Goal: Transaction & Acquisition: Download file/media

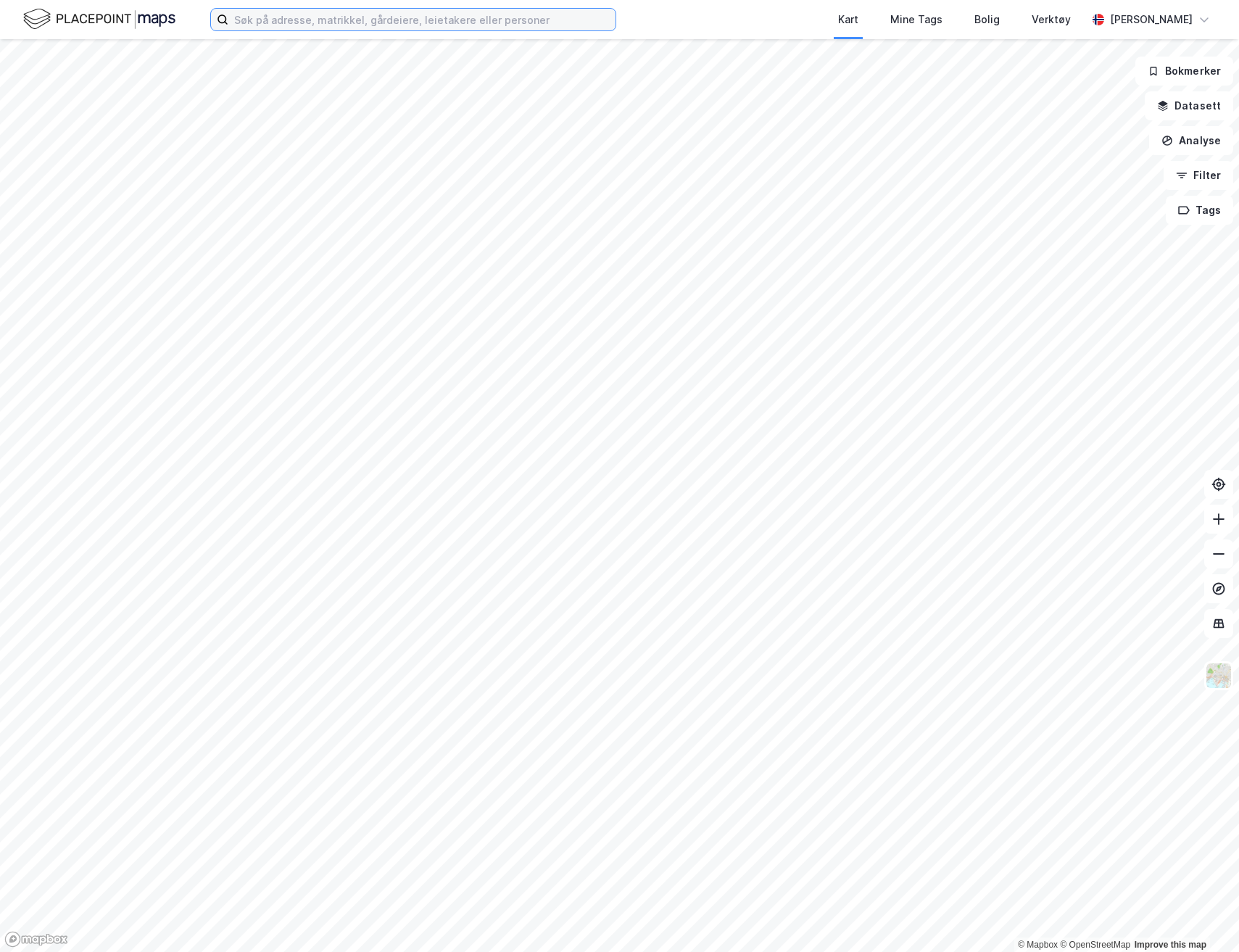
click at [264, 15] on input at bounding box center [422, 19] width 387 height 22
paste input "Tollbugata 1, 6002 Ålesund"
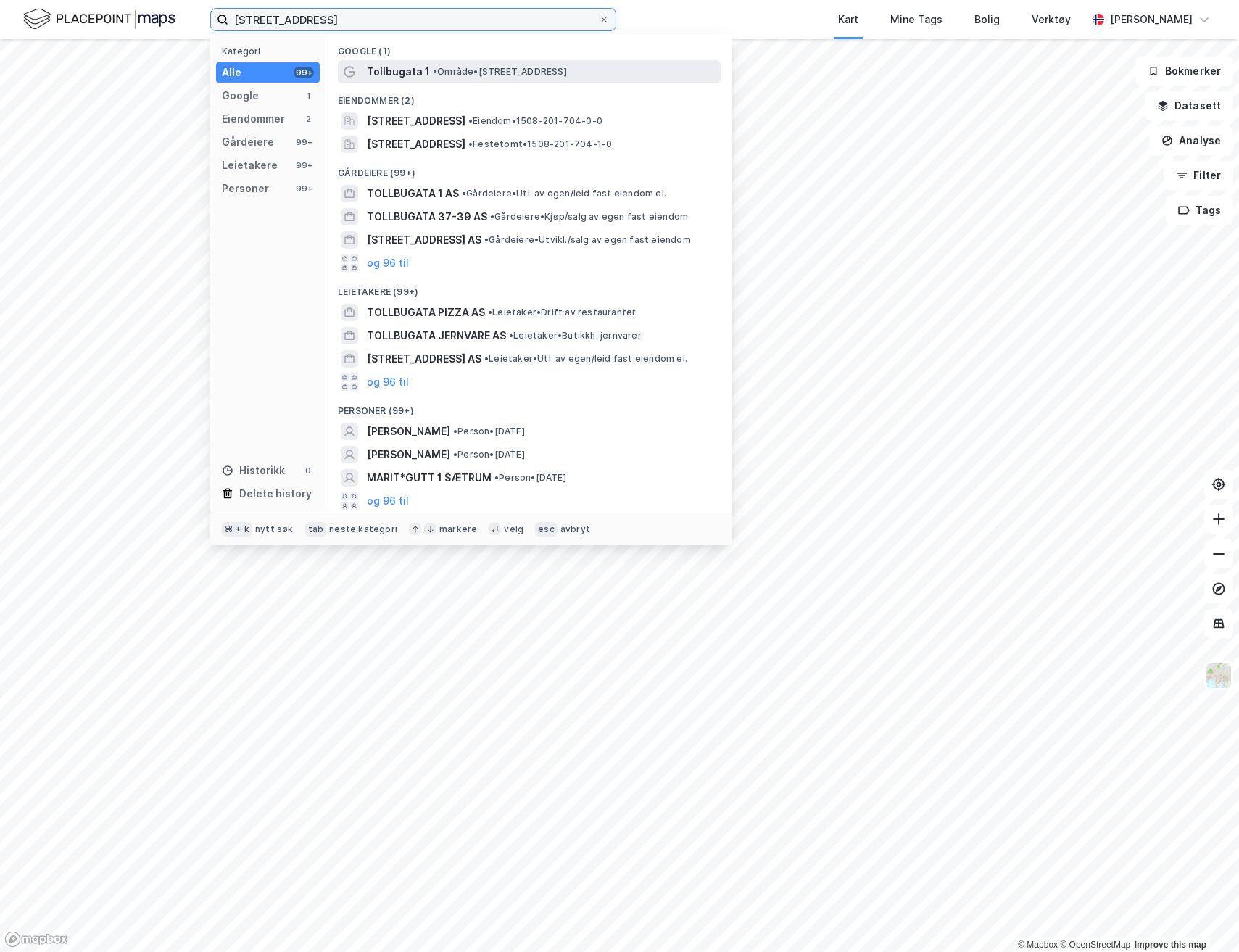
type input "Tollbugata 1, 6002 Ålesund"
click at [478, 78] on div "Tollbugata 1 • Område • Tollbugata 1, 6002 Ålesund" at bounding box center [542, 72] width 351 height 18
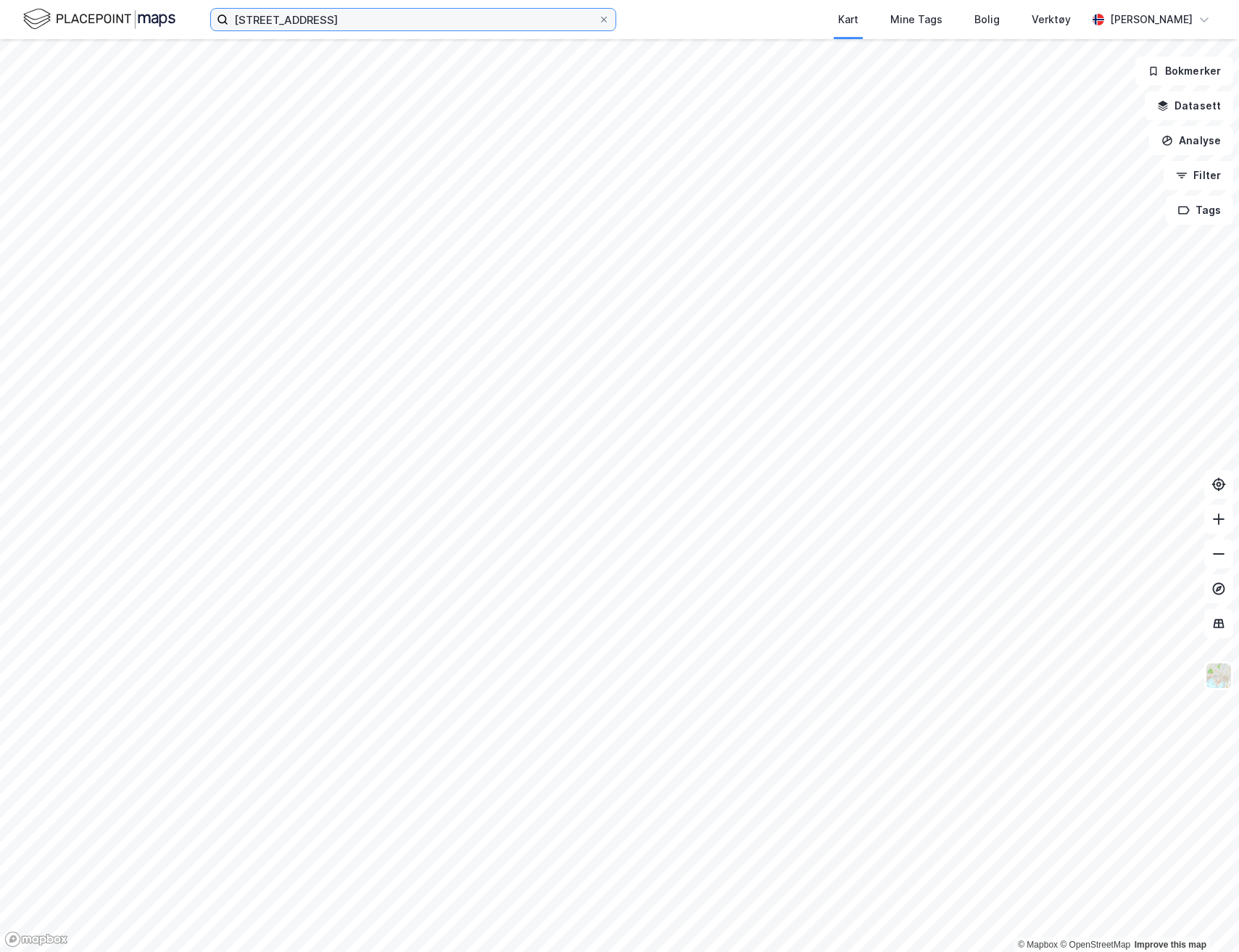
click at [367, 15] on input "Tollbugata 1, 6002 Ålesund" at bounding box center [414, 19] width 370 height 22
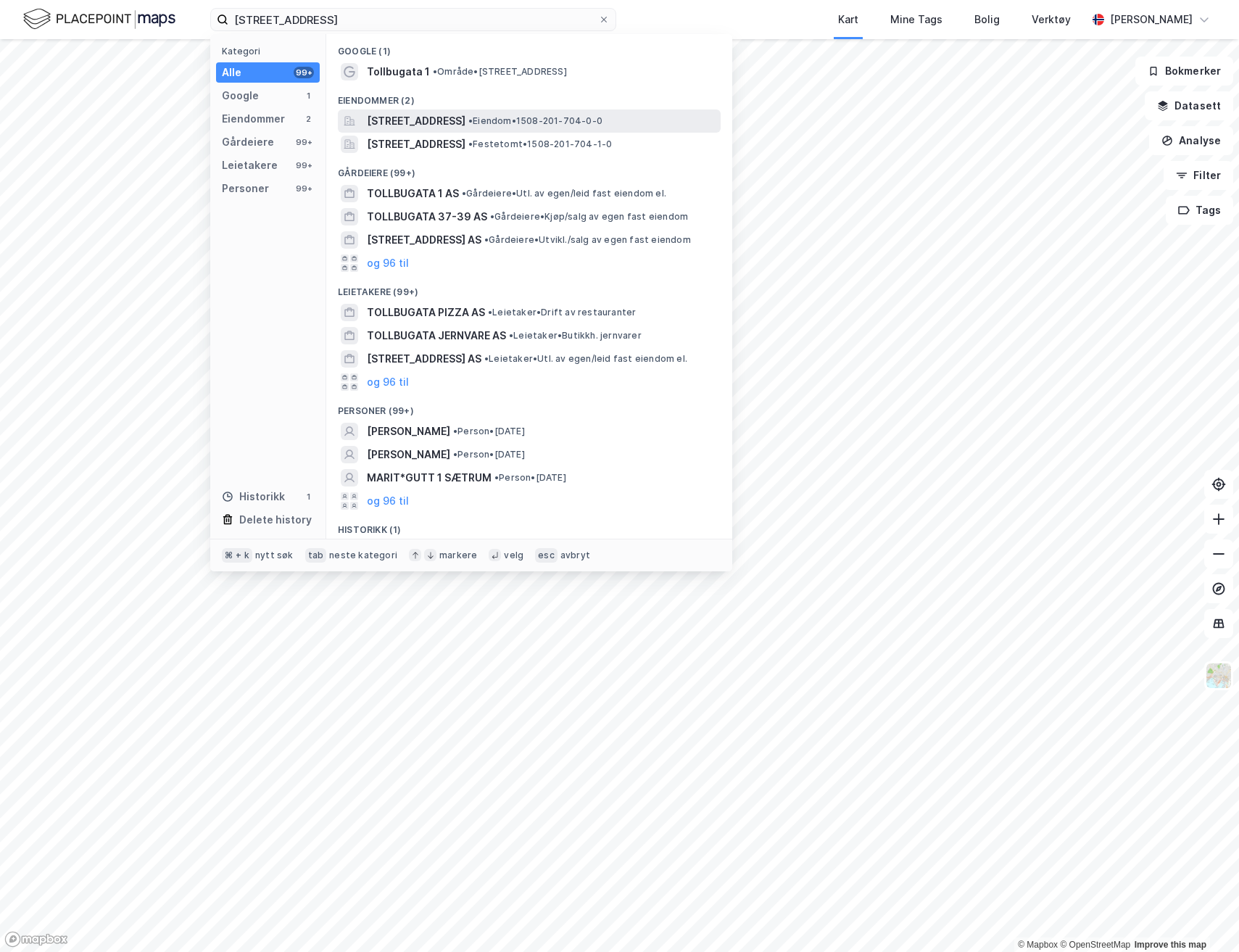
click at [424, 123] on span "Tollbugata 1, 6002, ÅLESUND, ÅLESUND" at bounding box center [416, 121] width 99 height 18
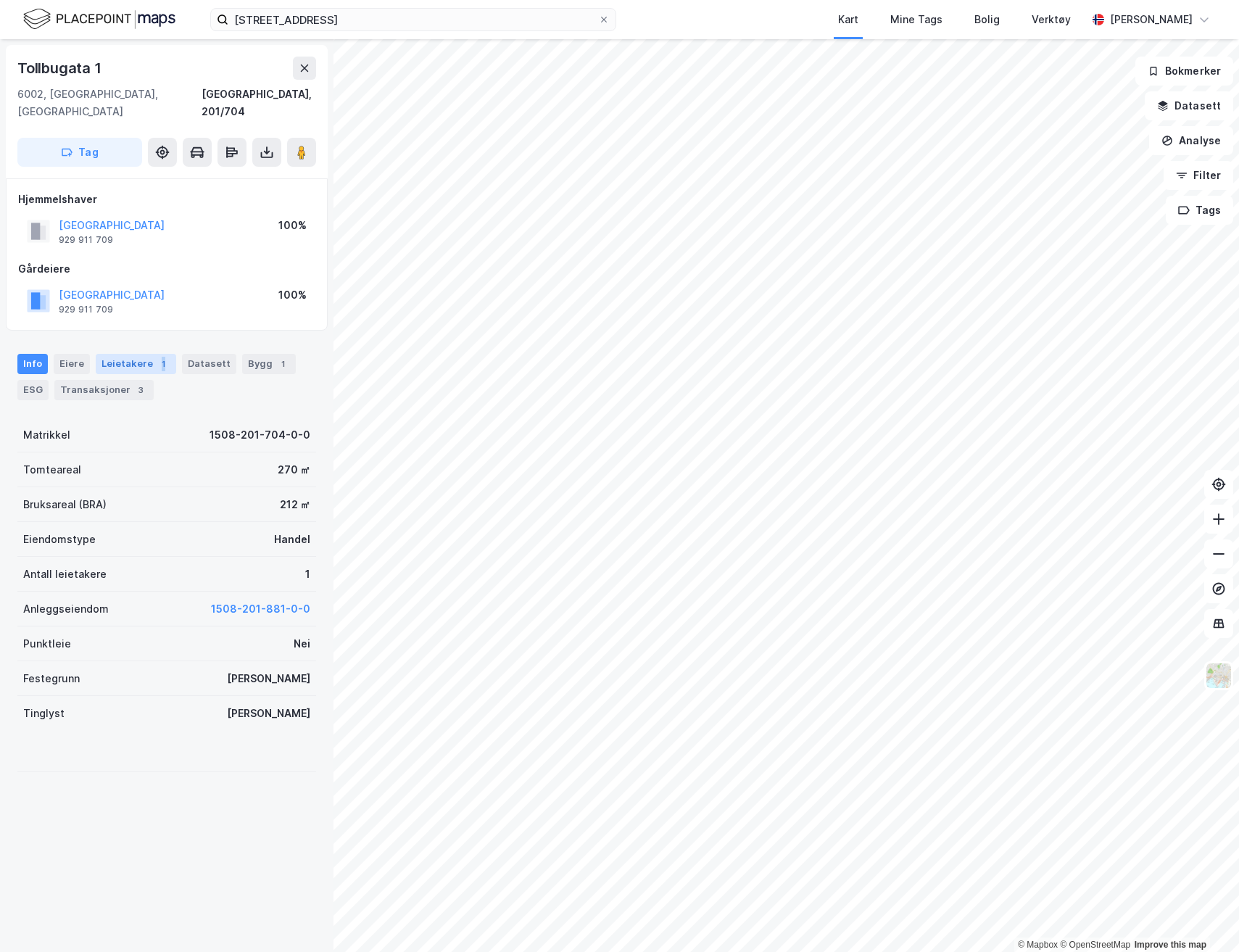
click at [142, 354] on div "Leietakere 1" at bounding box center [136, 364] width 81 height 20
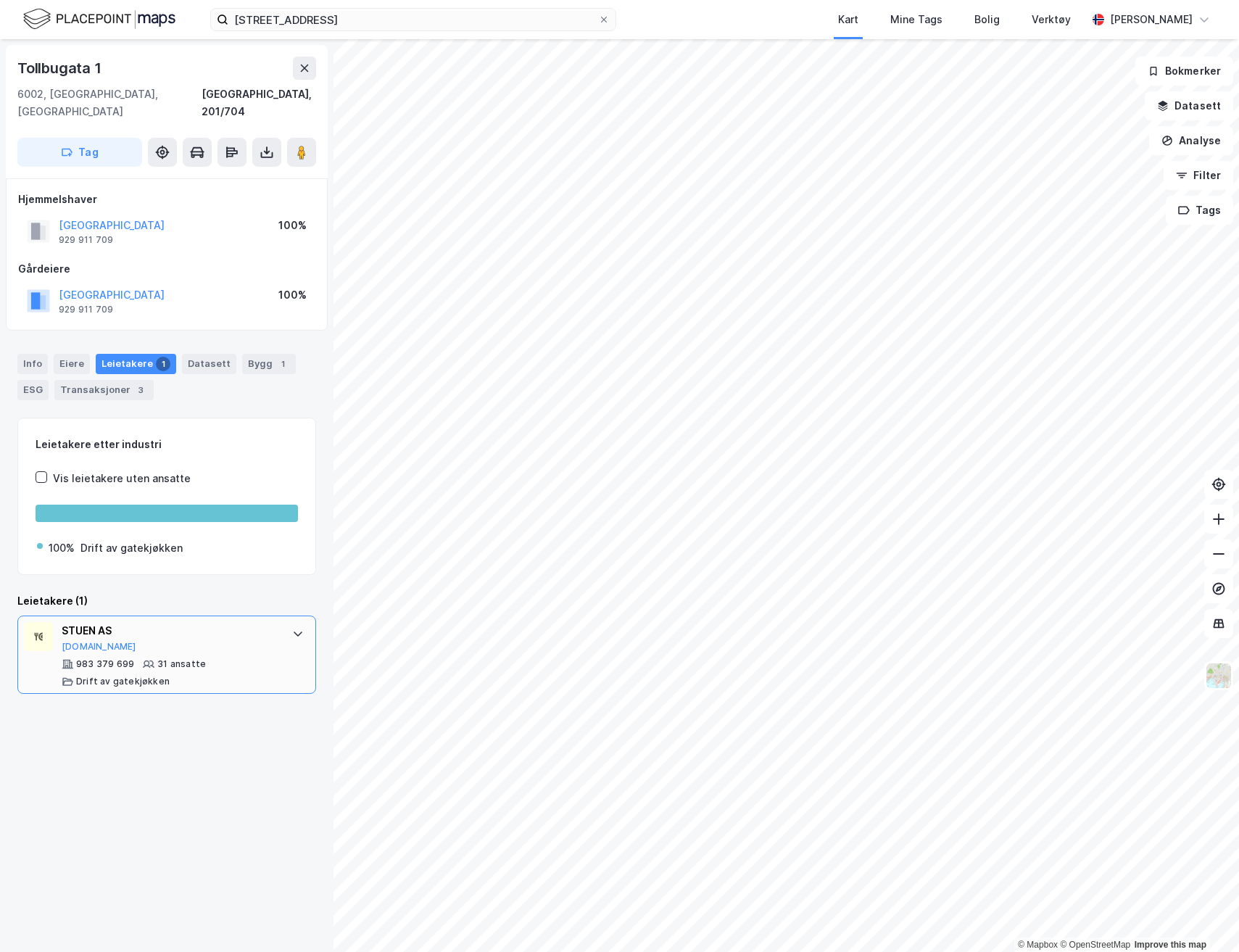
click at [238, 622] on div "STUEN AS" at bounding box center [169, 631] width 216 height 18
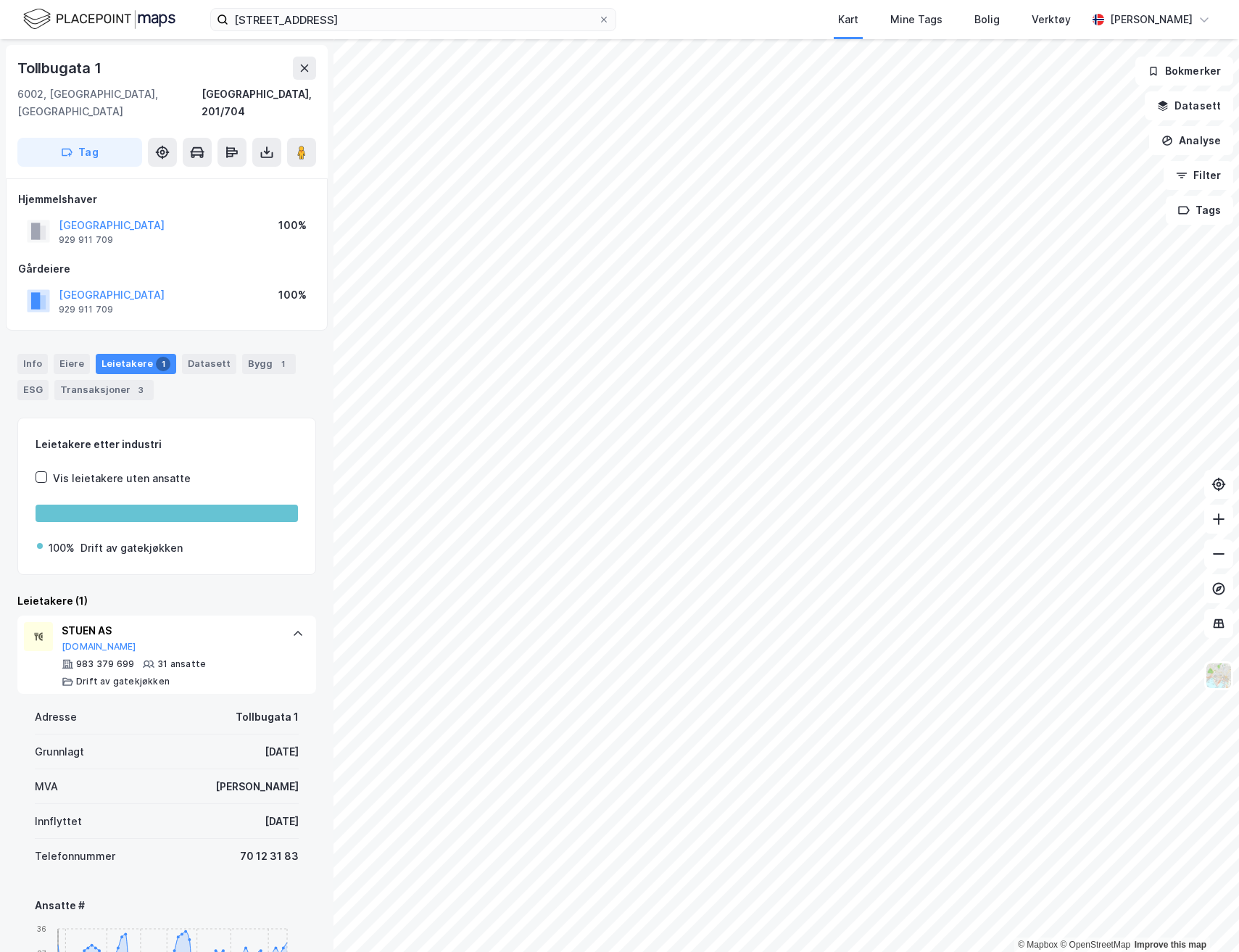
click at [1198, 36] on div "Tollbugata 1, 6002 Ålesund Kart Mine Tags Bolig Verktøy Andreas Vestadmin" at bounding box center [619, 19] width 1239 height 39
click at [1174, 28] on div "[PERSON_NAME]" at bounding box center [1151, 20] width 129 height 29
click at [1137, 81] on div "Åpne Supervisor portalen" at bounding box center [1123, 89] width 129 height 18
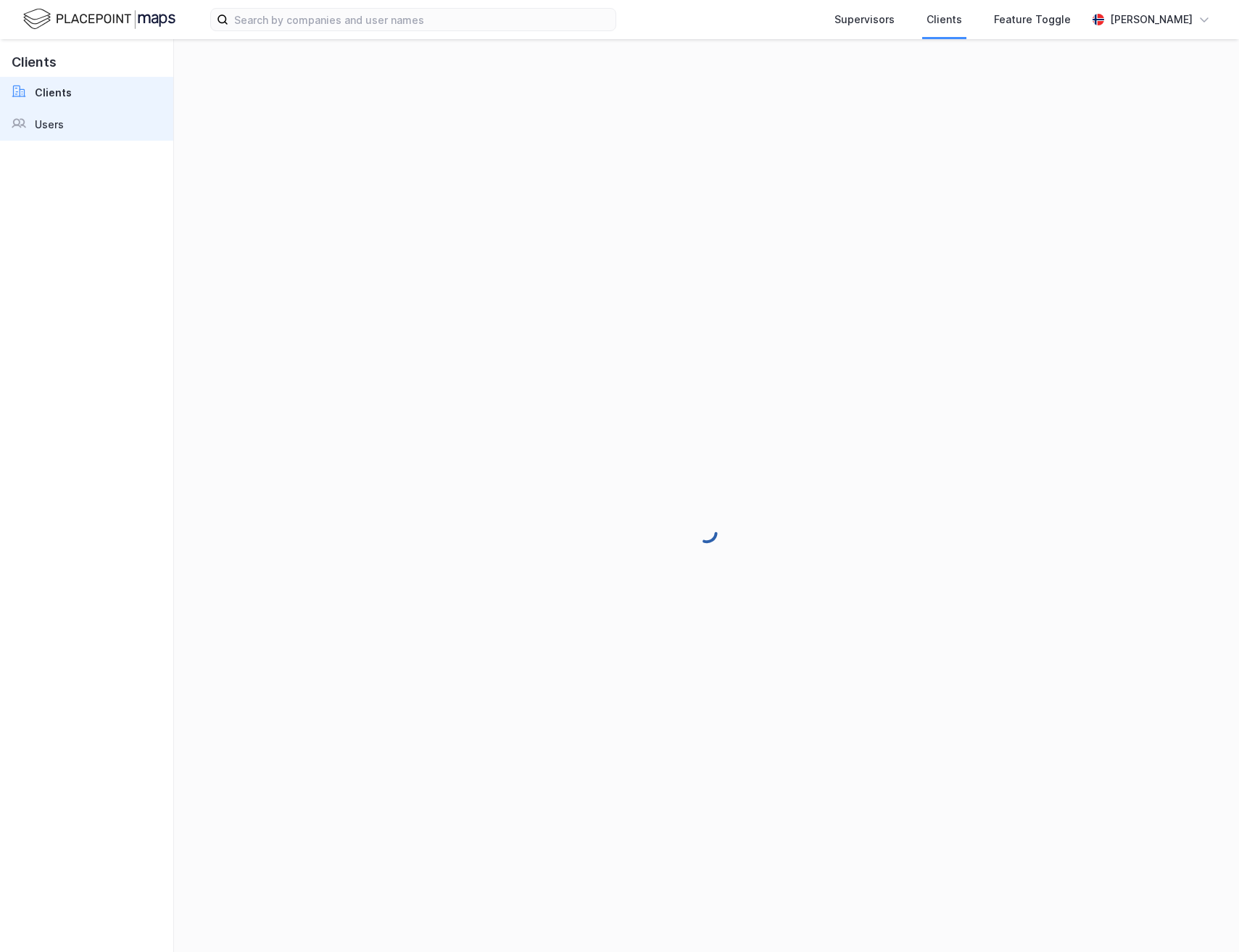
click at [69, 122] on link "Users" at bounding box center [86, 124] width 173 height 32
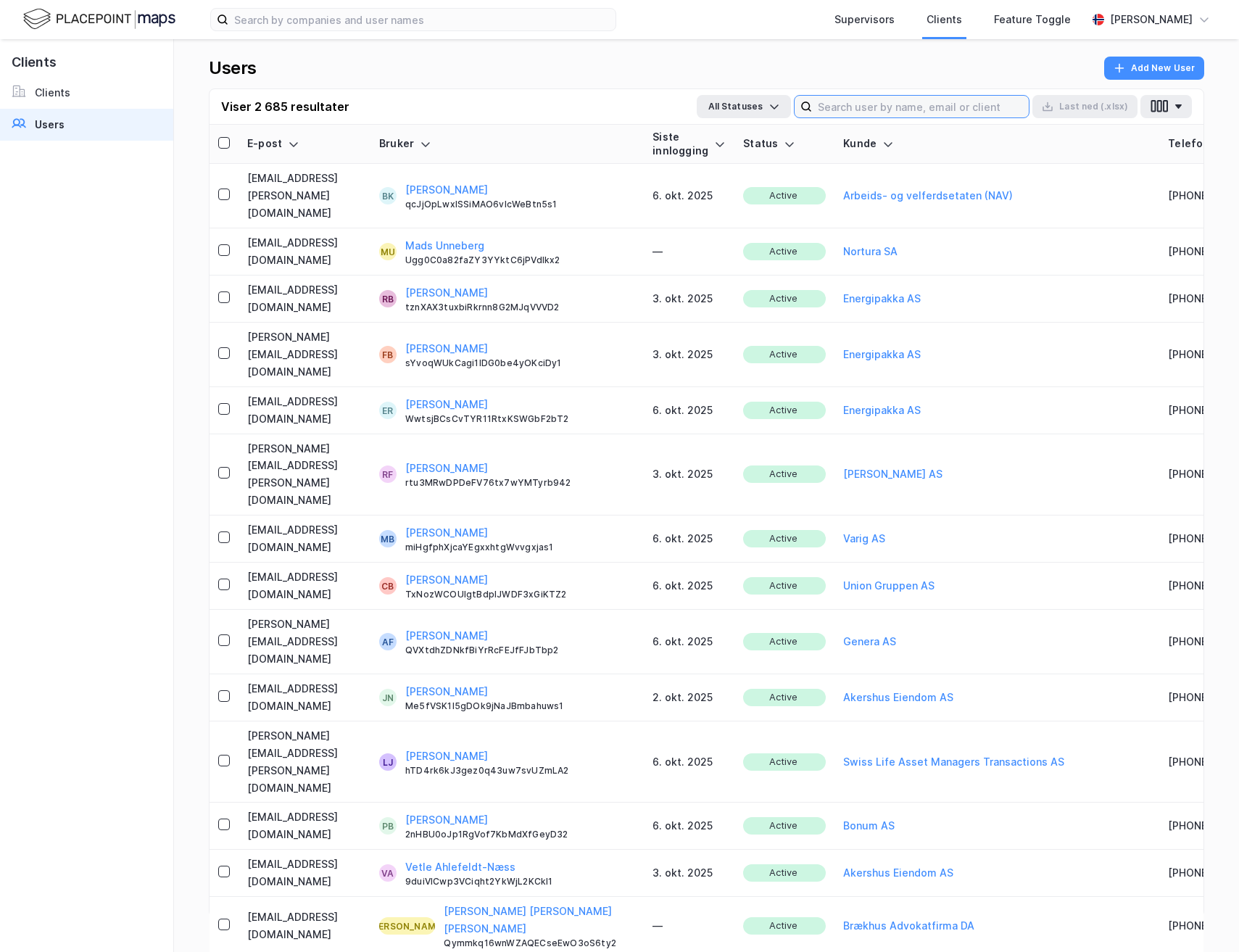
click at [880, 112] on input at bounding box center [920, 106] width 217 height 22
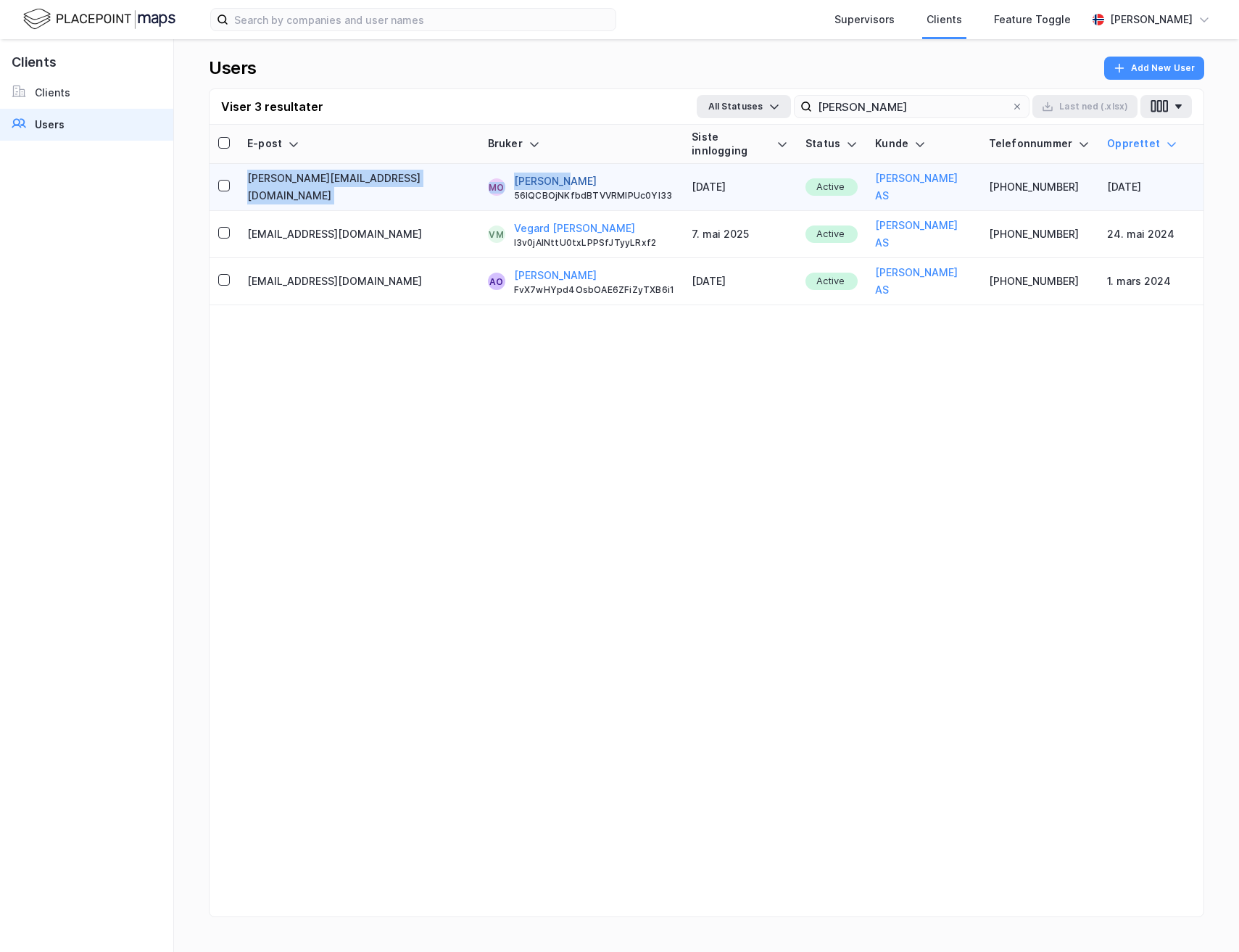
drag, startPoint x: 499, startPoint y: 149, endPoint x: 437, endPoint y: 166, distance: 64.3
click at [437, 166] on table "E-post Bruker Siste innlogging Status [PERSON_NAME] Telefonnummer Opprettet [EM…" at bounding box center [706, 215] width 994 height 180
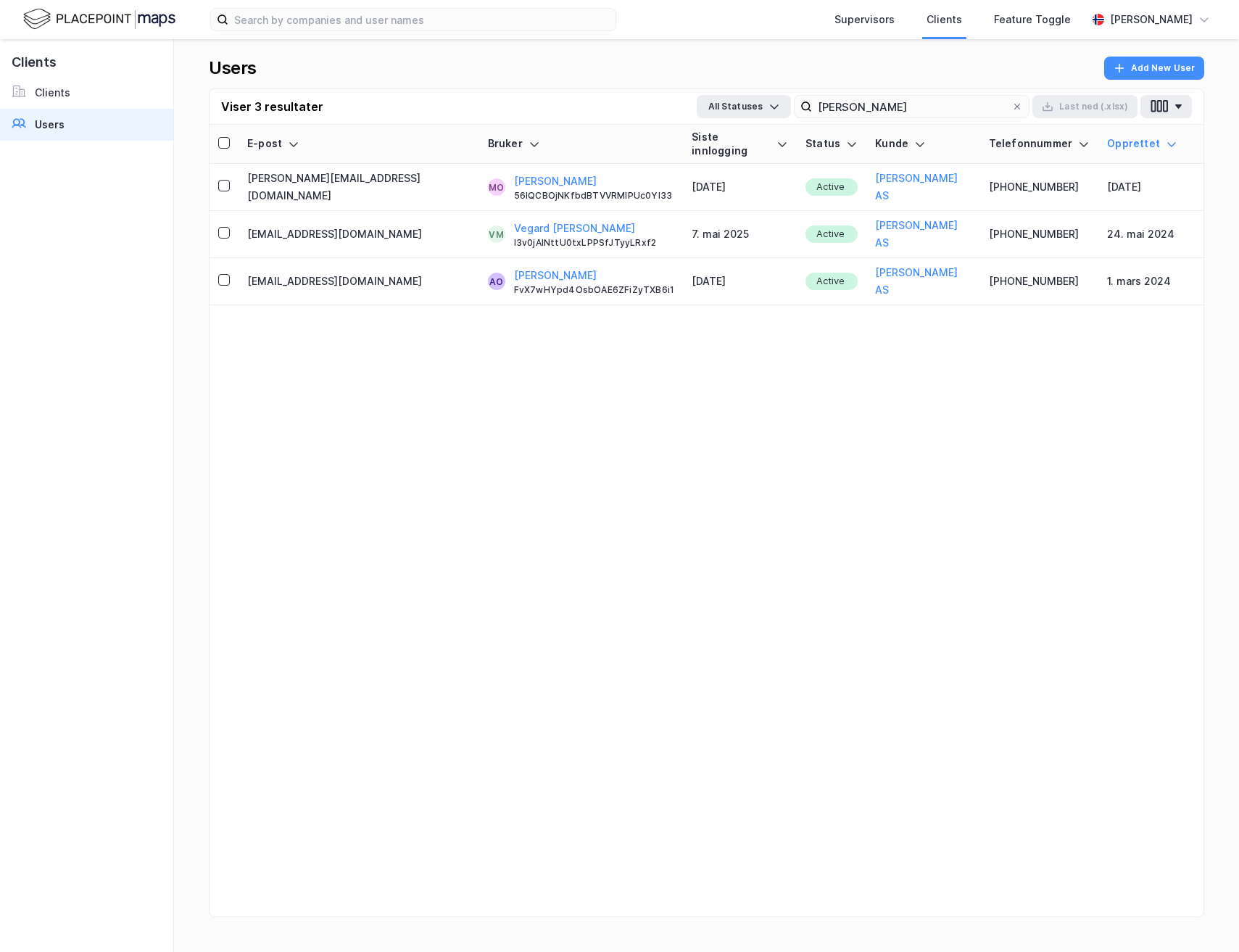
drag, startPoint x: 492, startPoint y: 156, endPoint x: 481, endPoint y: 114, distance: 43.4
click at [459, 151] on table "E-post Bruker Siste innlogging Status [PERSON_NAME] Telefonnummer Opprettet [EM…" at bounding box center [706, 215] width 994 height 180
click at [862, 109] on input "[PERSON_NAME]" at bounding box center [911, 106] width 199 height 22
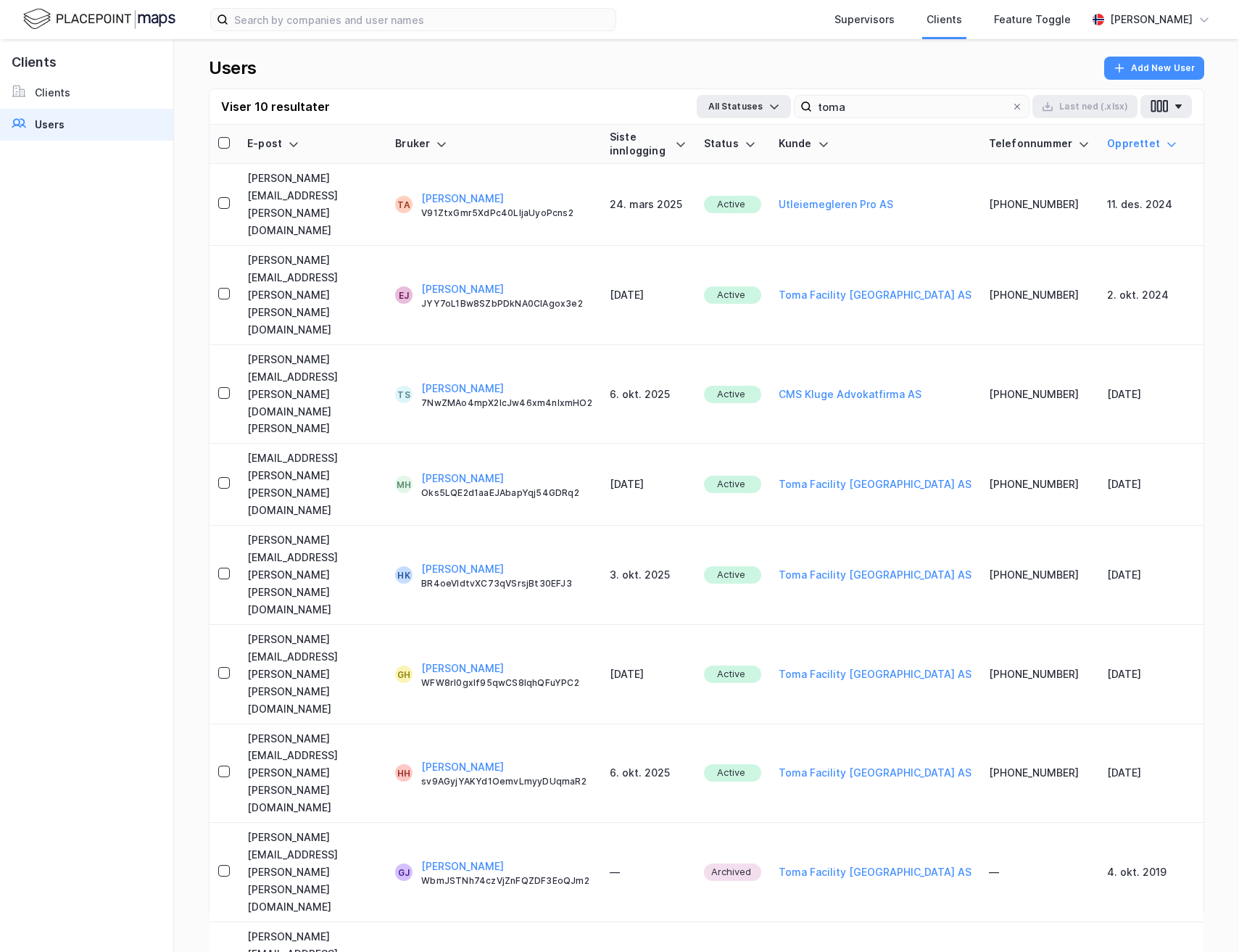
click at [687, 141] on div "Siste innlogging" at bounding box center [648, 143] width 77 height 27
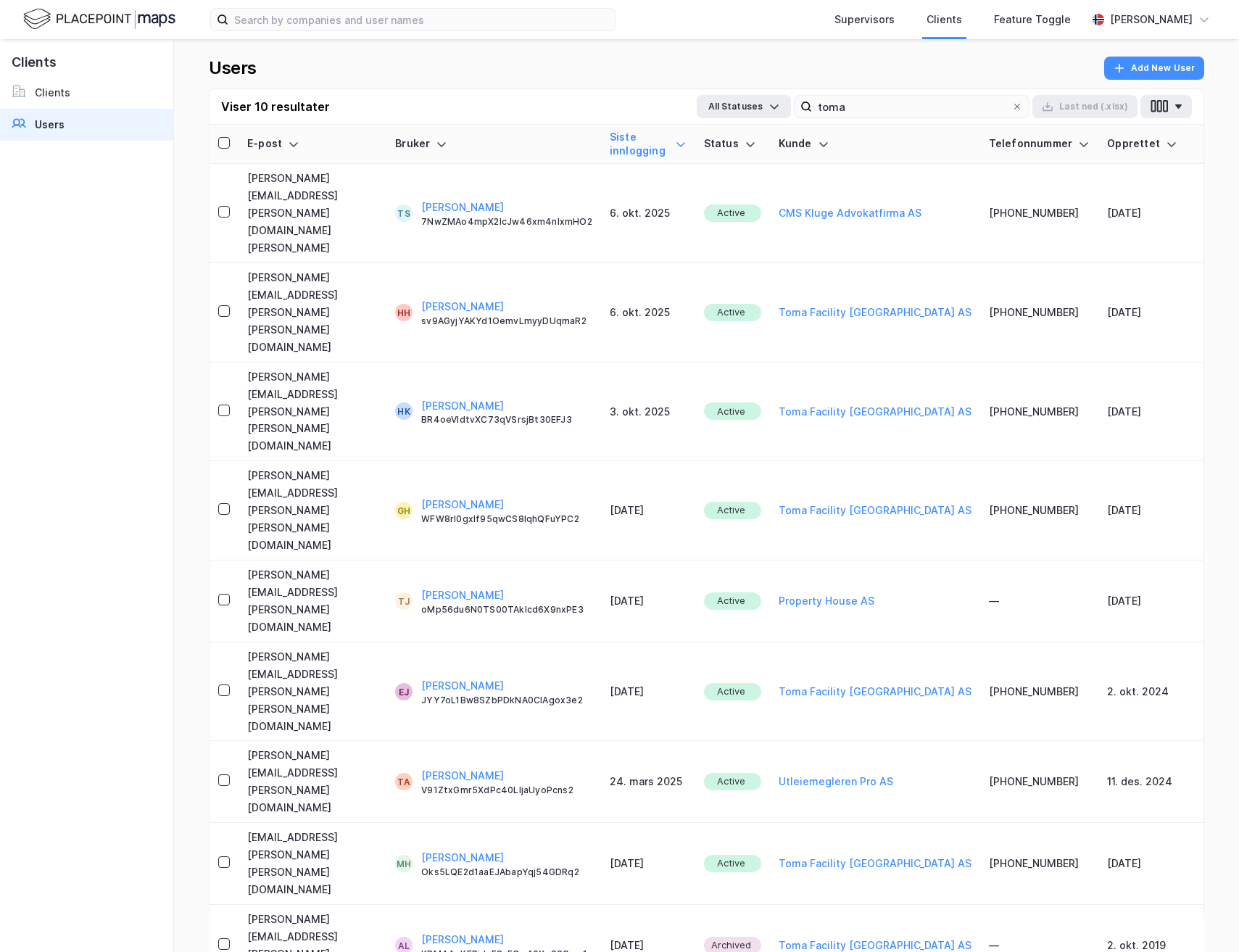
click at [925, 85] on div "Users Add New User" at bounding box center [706, 72] width 996 height 32
click at [899, 116] on input "toma" at bounding box center [911, 106] width 199 height 22
click at [899, 116] on input "toma" at bounding box center [911, 106] width 199 height 22
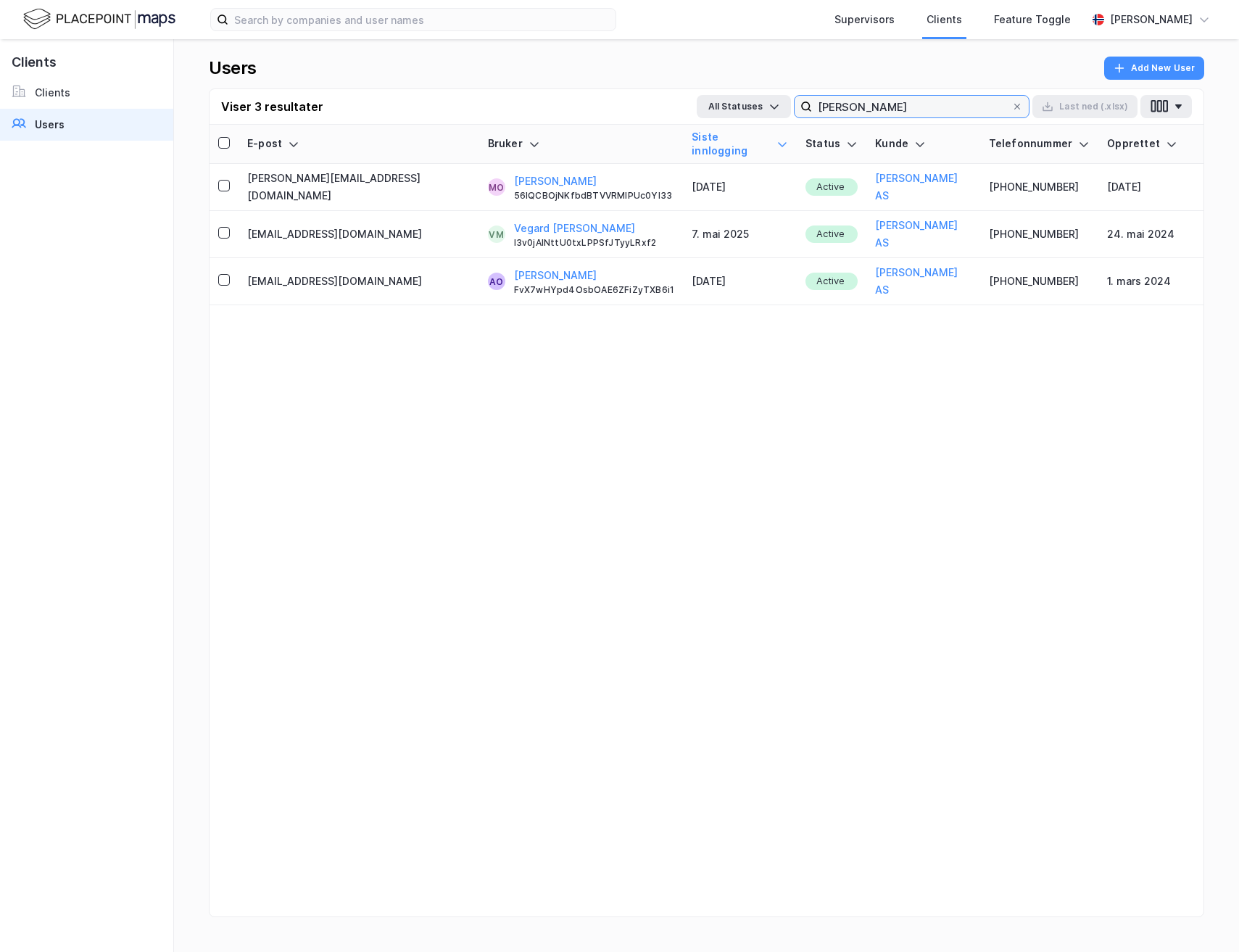
click at [835, 99] on input "[PERSON_NAME]" at bounding box center [911, 106] width 199 height 22
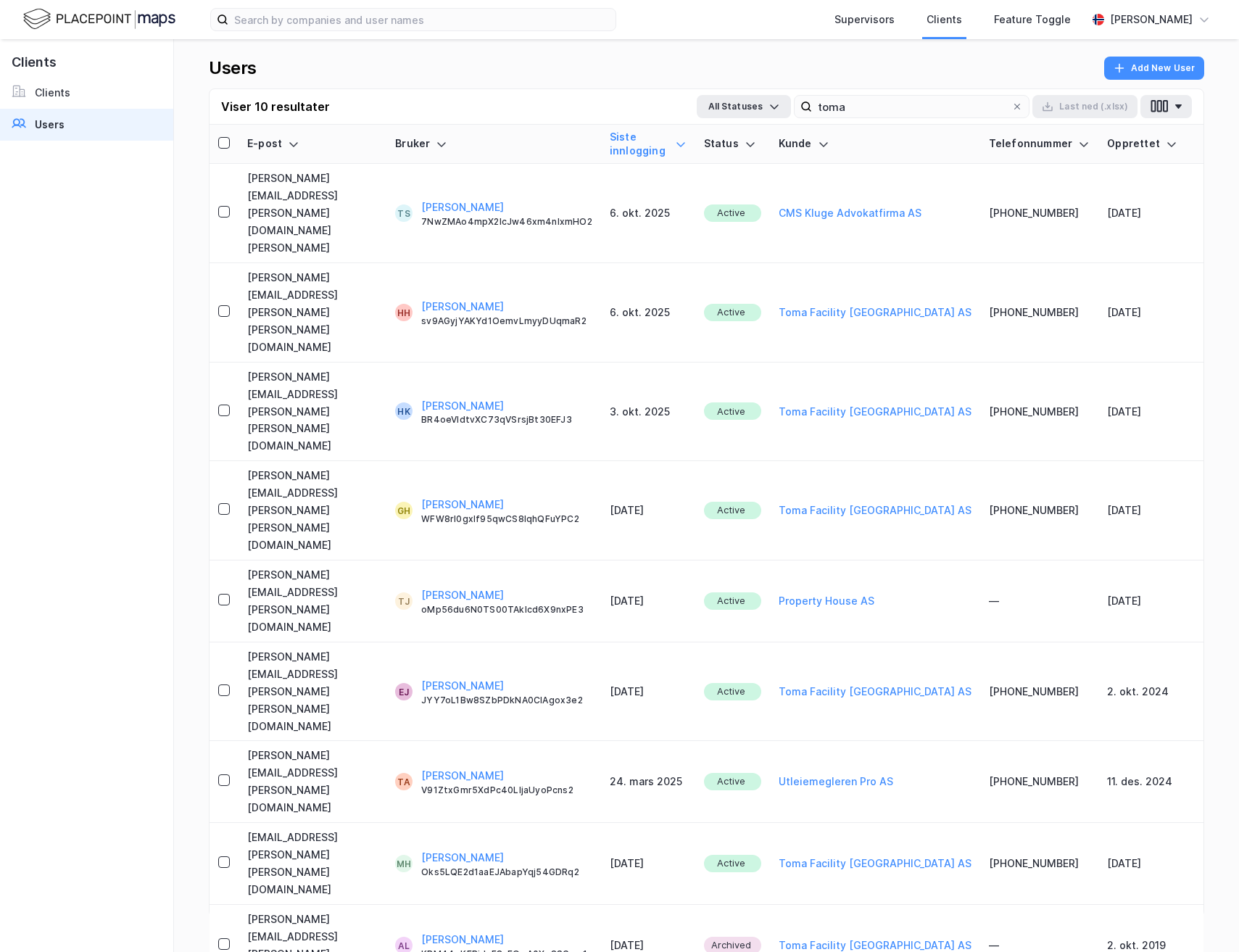
click at [677, 140] on div "Siste innlogging" at bounding box center [648, 143] width 77 height 27
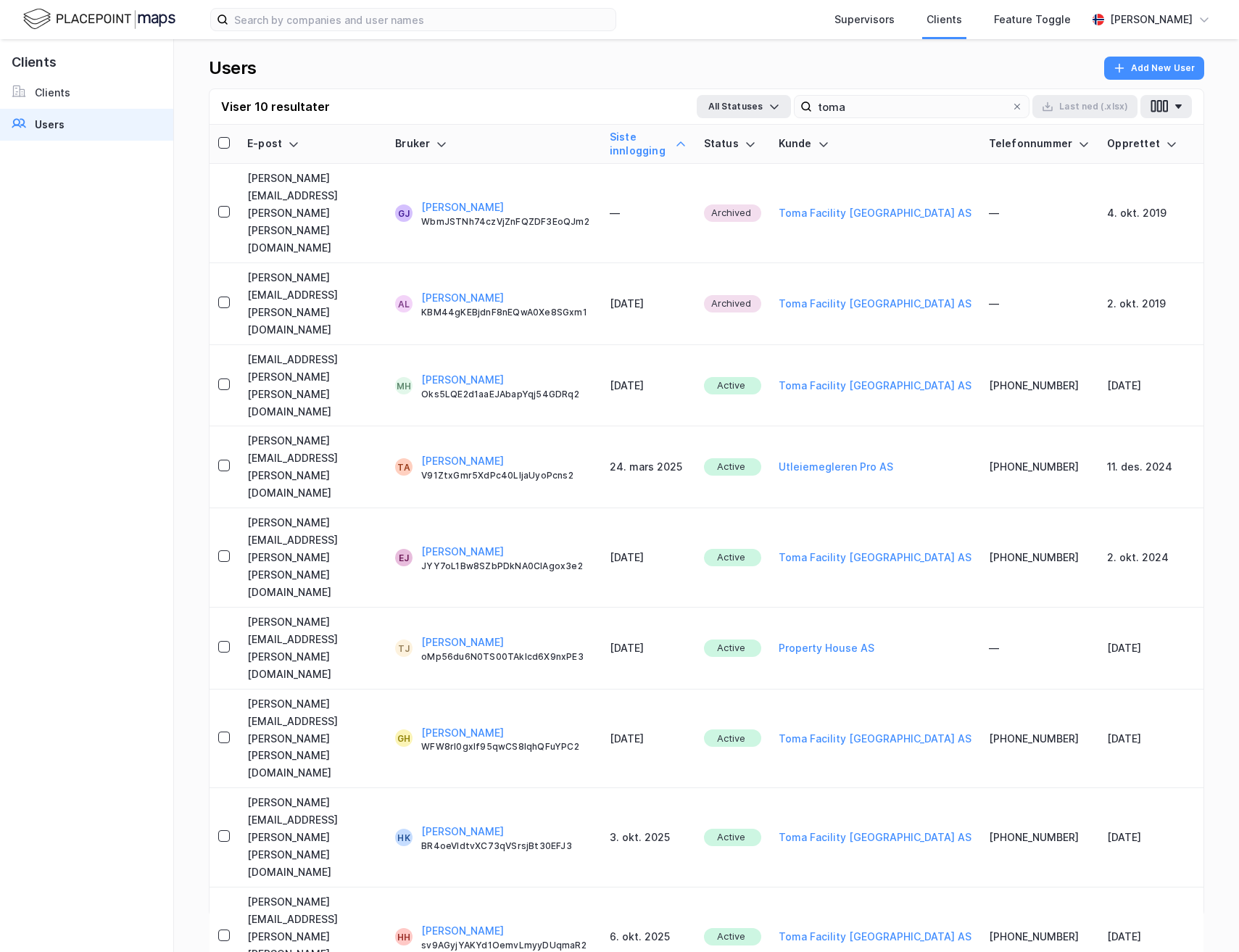
click at [677, 140] on div "Siste innlogging" at bounding box center [648, 143] width 77 height 27
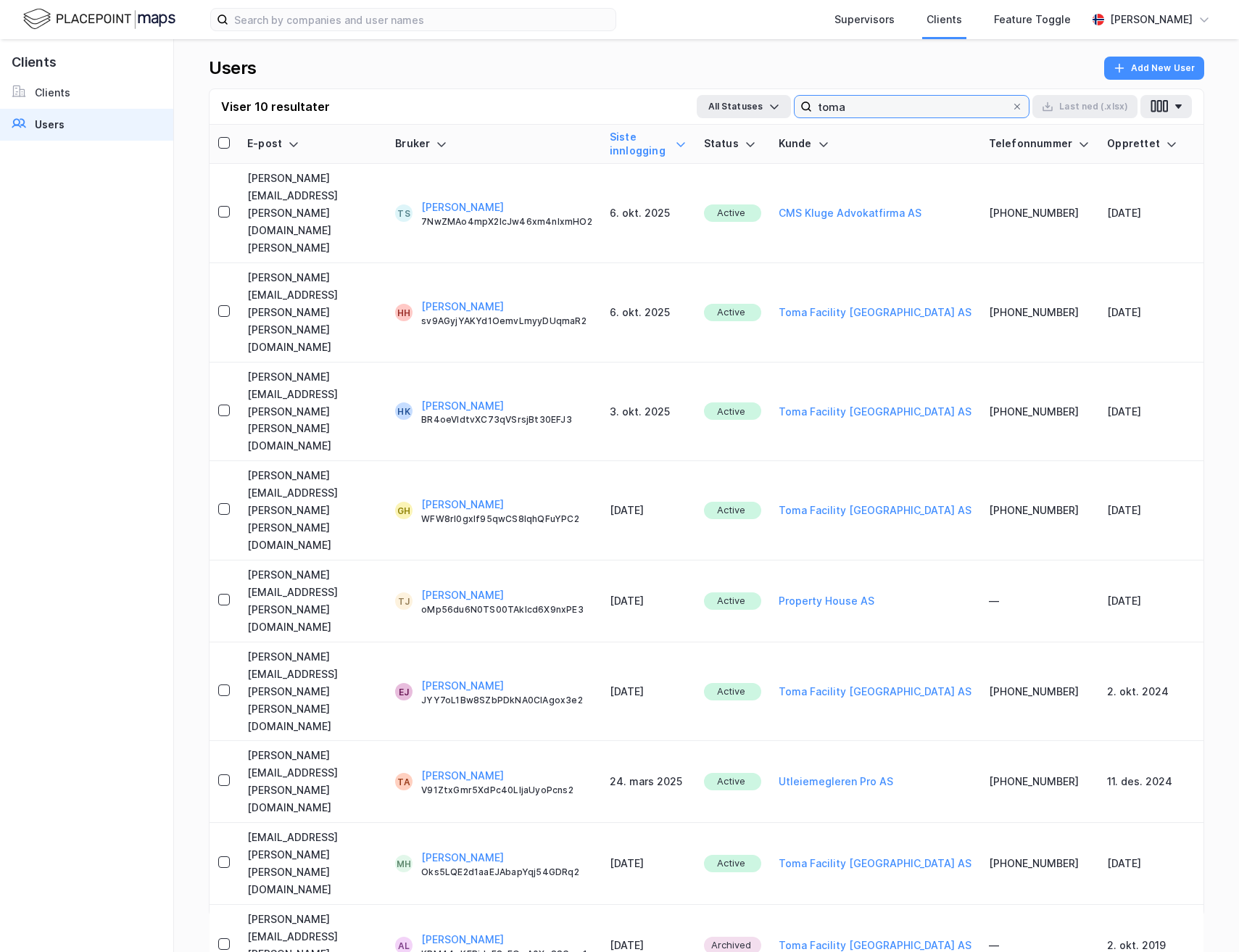
click at [886, 109] on input "toma" at bounding box center [911, 106] width 199 height 22
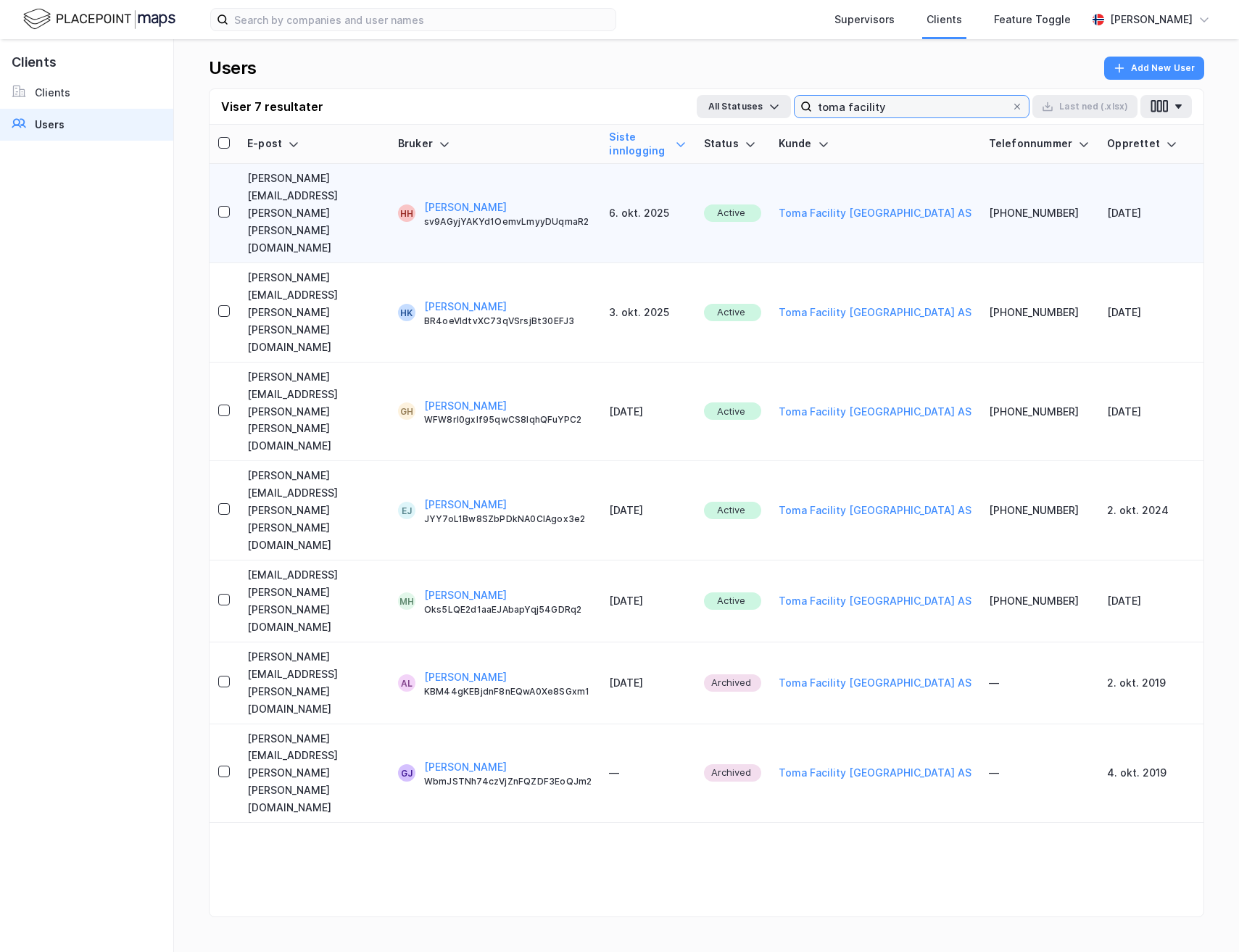
type input "toma facility"
click at [518, 216] on div "sv9AGyjYAKYd1OemvLmyyDUqmaR2" at bounding box center [508, 222] width 168 height 12
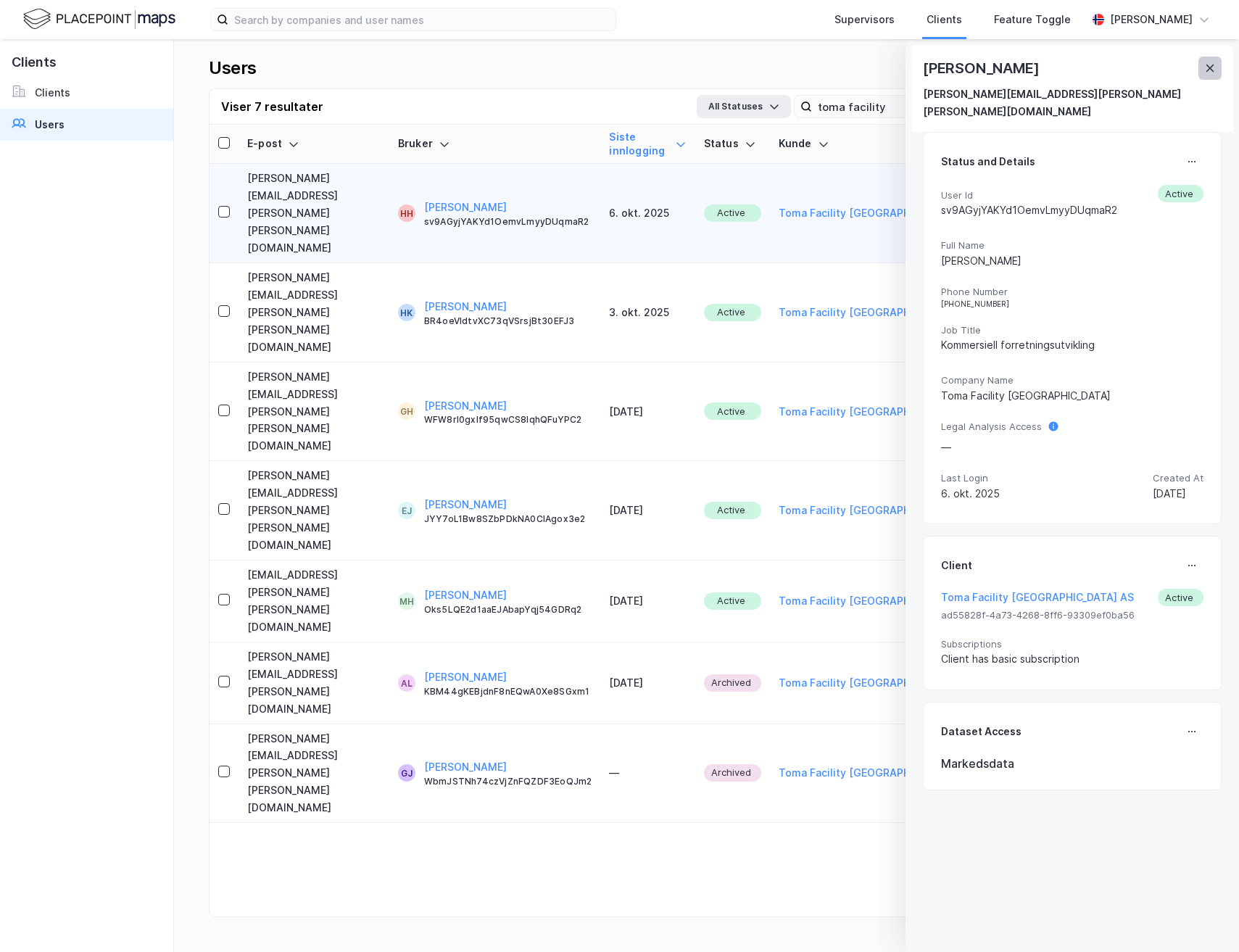
click at [1205, 64] on icon at bounding box center [1210, 68] width 12 height 12
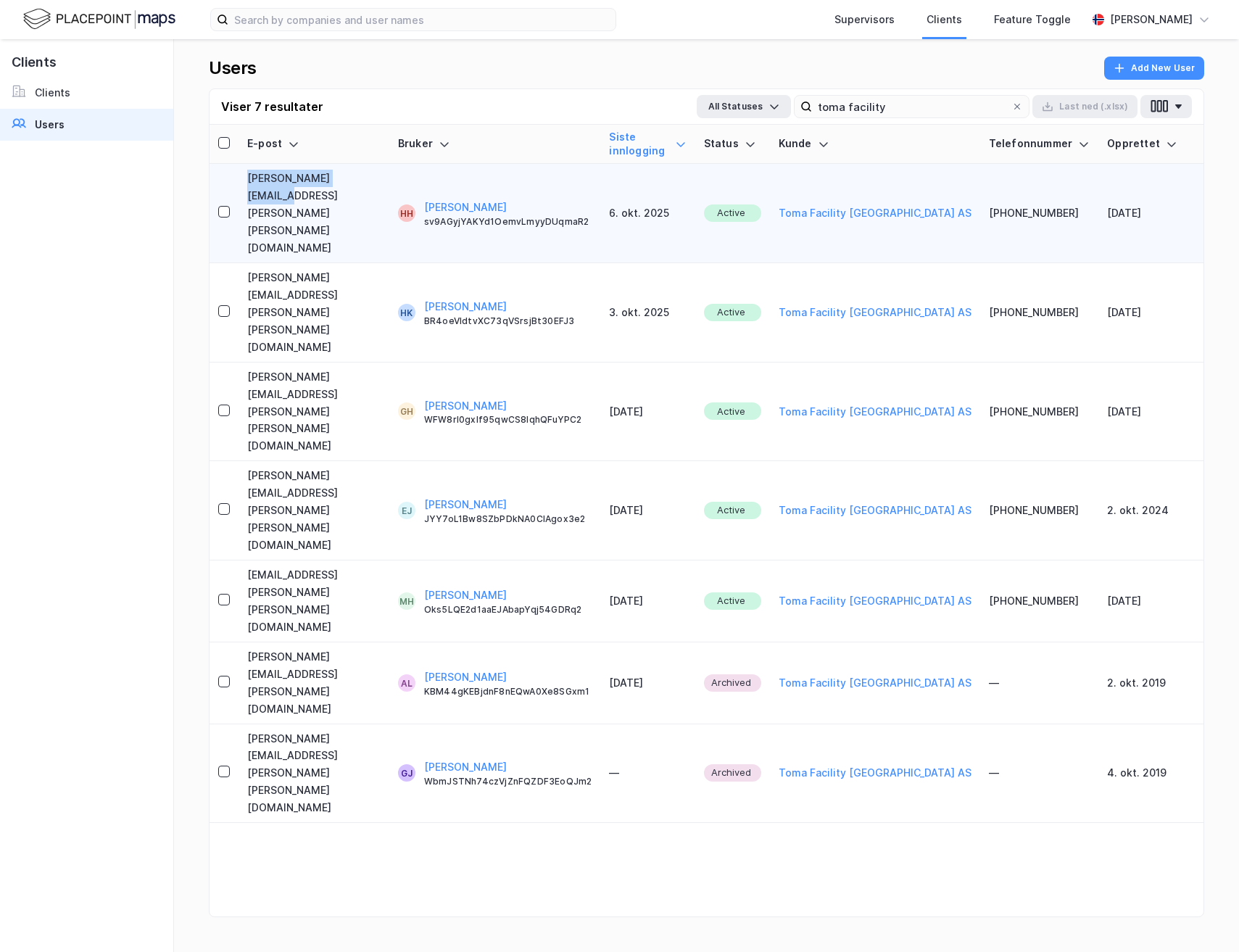
drag, startPoint x: 383, startPoint y: 186, endPoint x: 246, endPoint y: 176, distance: 137.4
click at [246, 176] on td "[PERSON_NAME][EMAIL_ADDRESS][PERSON_NAME][PERSON_NAME][DOMAIN_NAME]" at bounding box center [314, 213] width 151 height 99
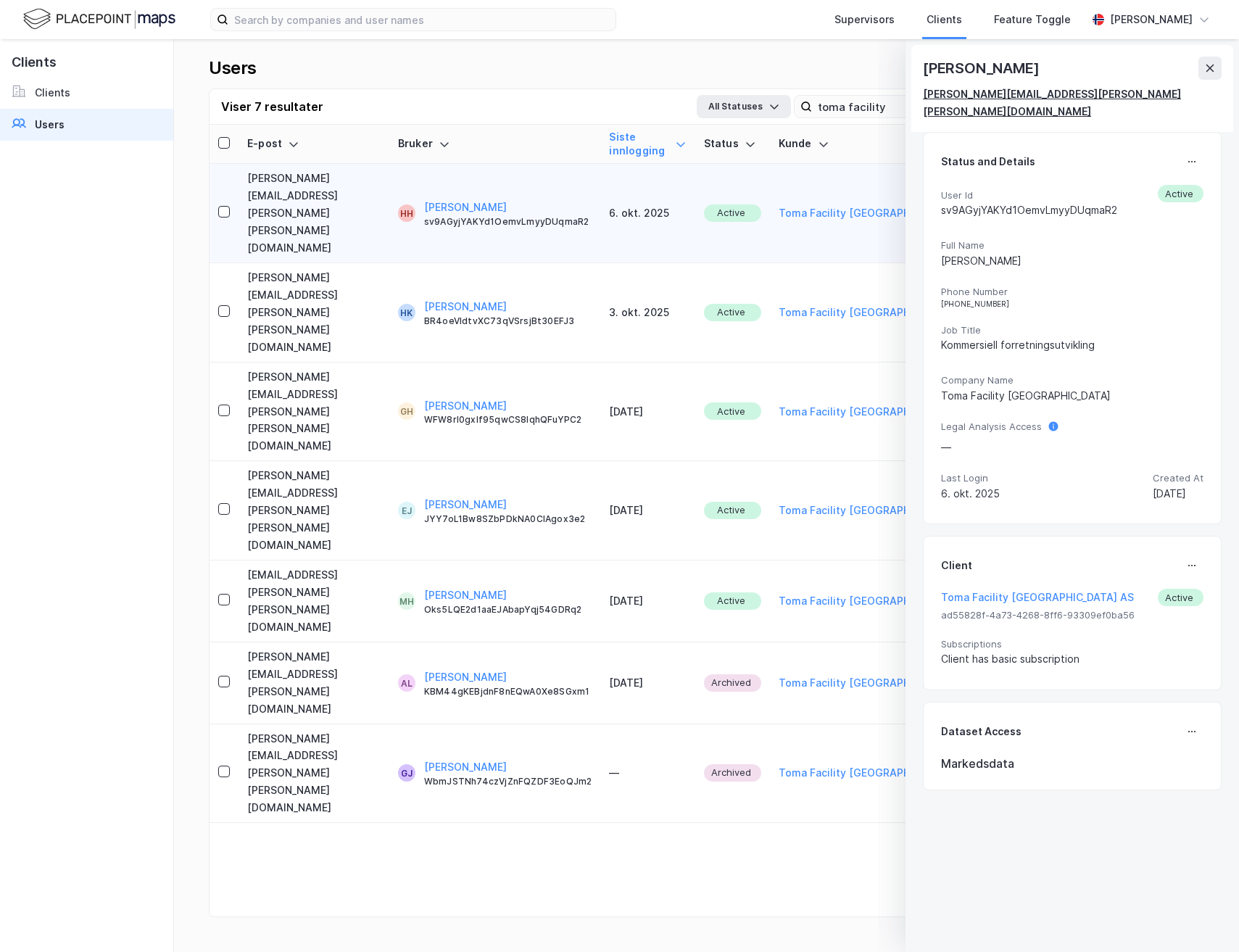
click at [974, 92] on div "[PERSON_NAME][EMAIL_ADDRESS][PERSON_NAME][PERSON_NAME][DOMAIN_NAME]" at bounding box center [1067, 102] width 287 height 35
click at [992, 72] on div "[PERSON_NAME]" at bounding box center [983, 68] width 119 height 23
copy div "[PERSON_NAME]"
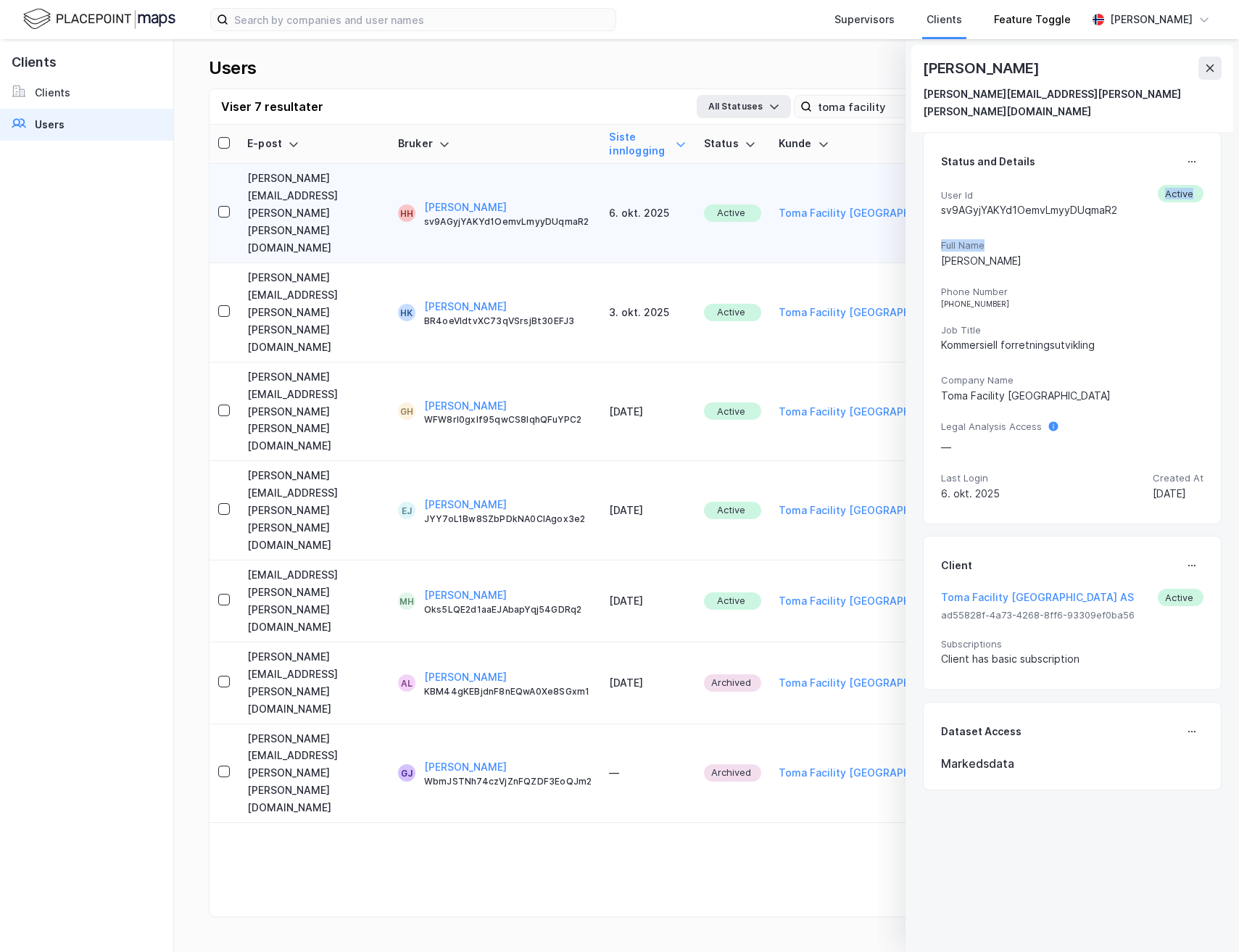
drag, startPoint x: 1073, startPoint y: 226, endPoint x: 1037, endPoint y: 38, distance: 191.4
click at [1073, 193] on div "User Id sv9AGyjYAKYd1OemvLmyyDUqmaR2 Active Full Name [PERSON_NAME] Phone Numbe…" at bounding box center [1072, 346] width 263 height 322
click at [1211, 77] on button at bounding box center [1210, 68] width 23 height 23
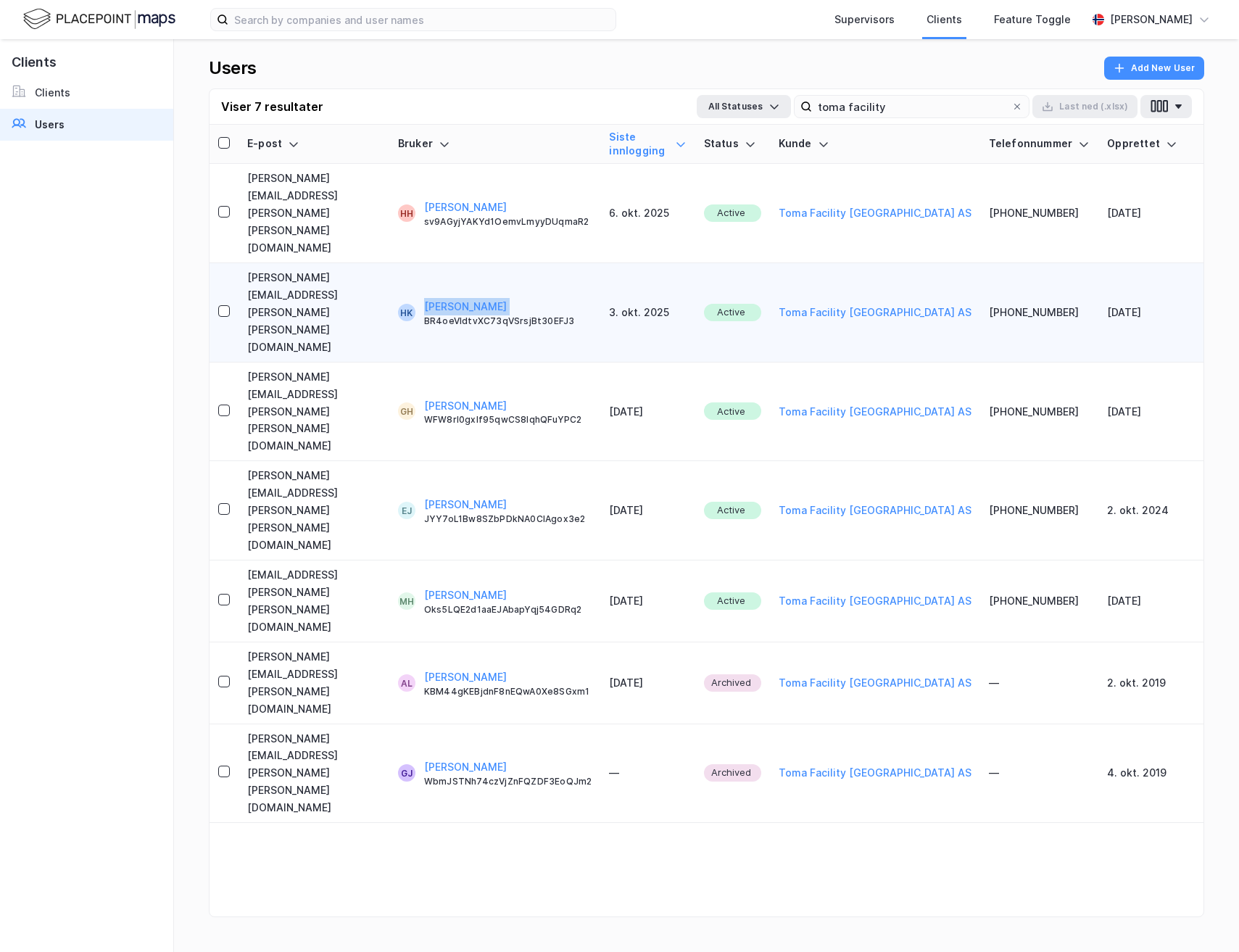
copy button "[PERSON_NAME]"
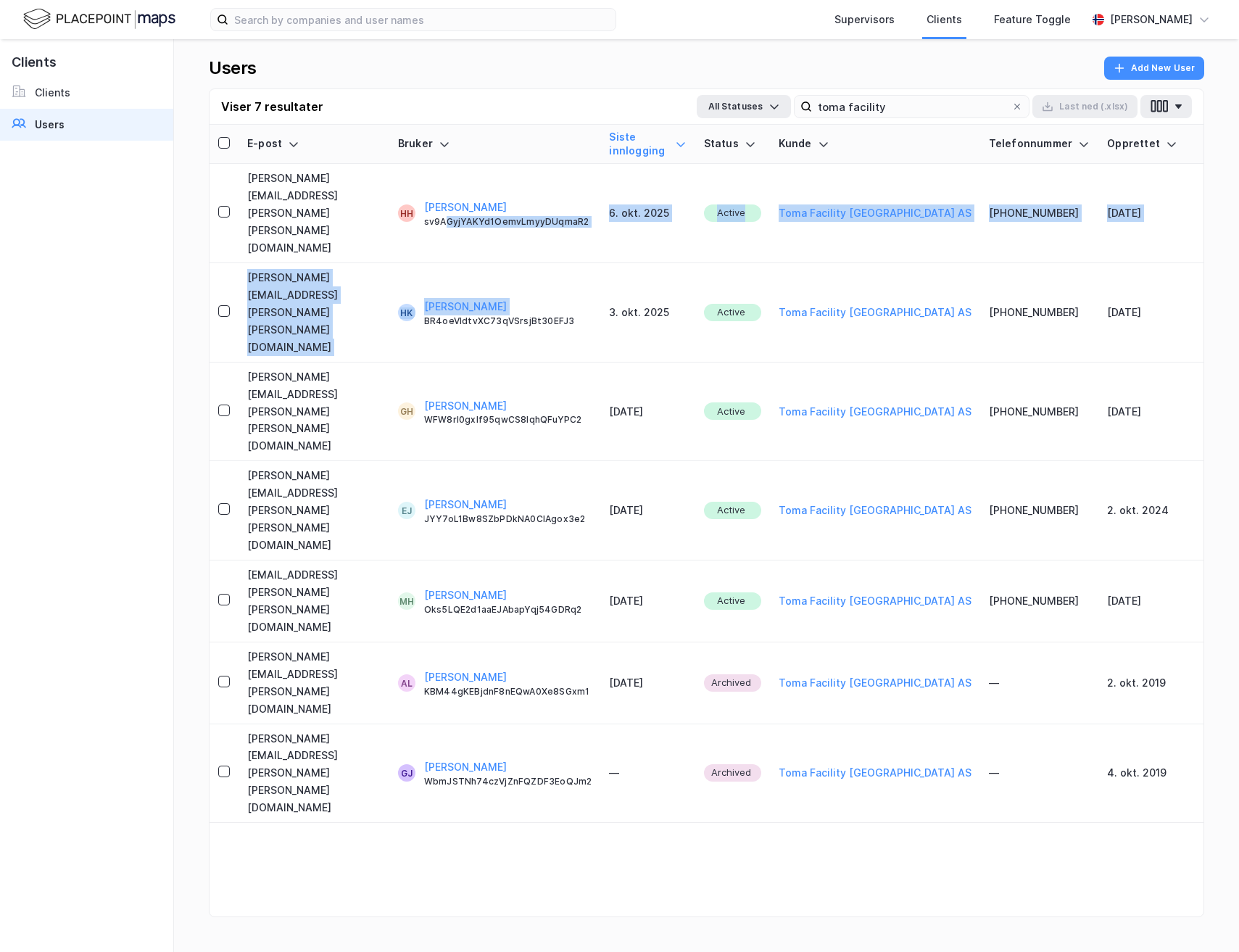
drag, startPoint x: 543, startPoint y: 206, endPoint x: 519, endPoint y: 155, distance: 56.4
click at [484, 169] on tbody "[PERSON_NAME][EMAIL_ADDRESS][PERSON_NAME][PERSON_NAME][DOMAIN_NAME] [PERSON_NAM…" at bounding box center [706, 494] width 994 height 659
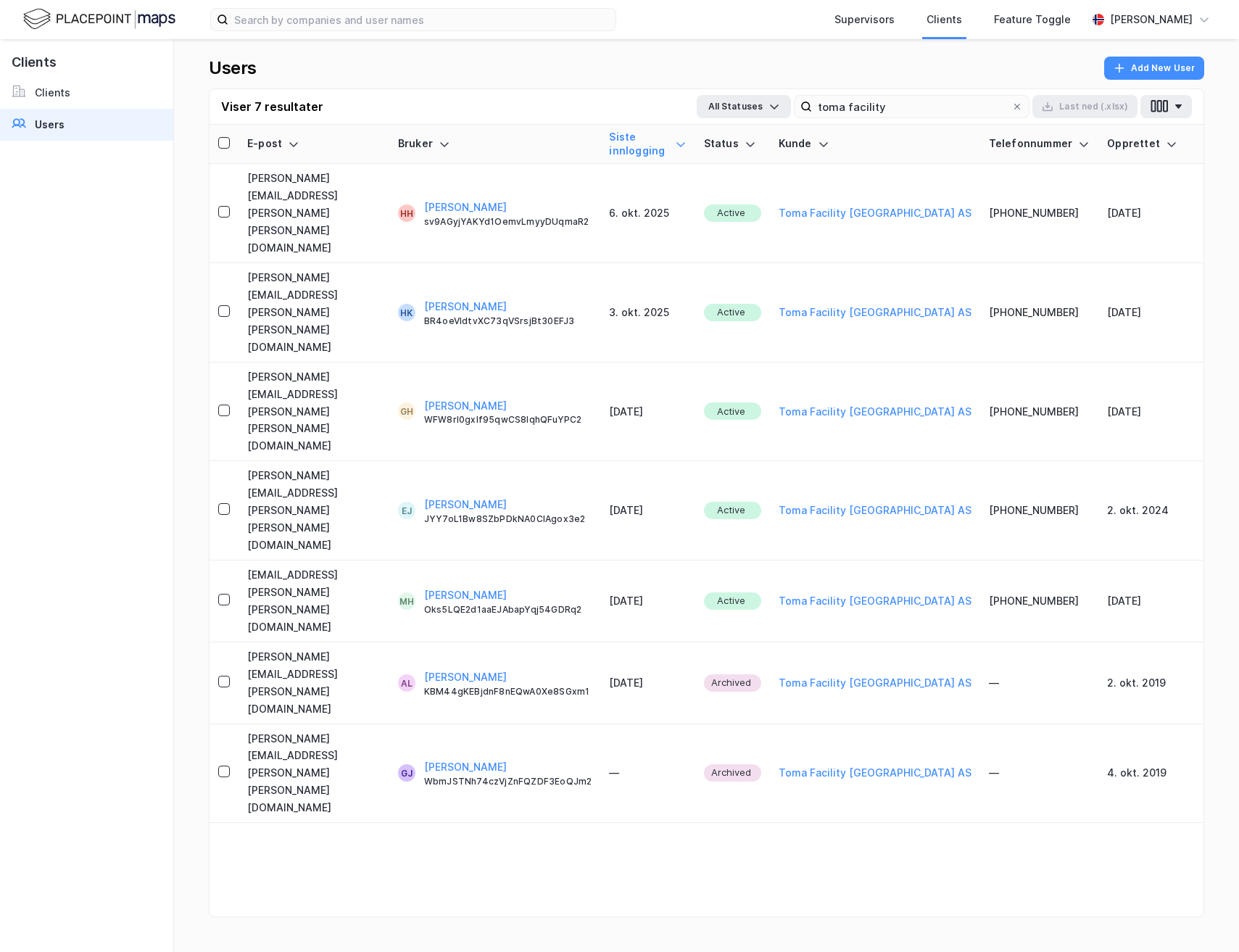
click at [529, 104] on div "Viser 7 resultater All Statuses toma facility Last [PERSON_NAME] (.xlsx)" at bounding box center [706, 107] width 994 height 35
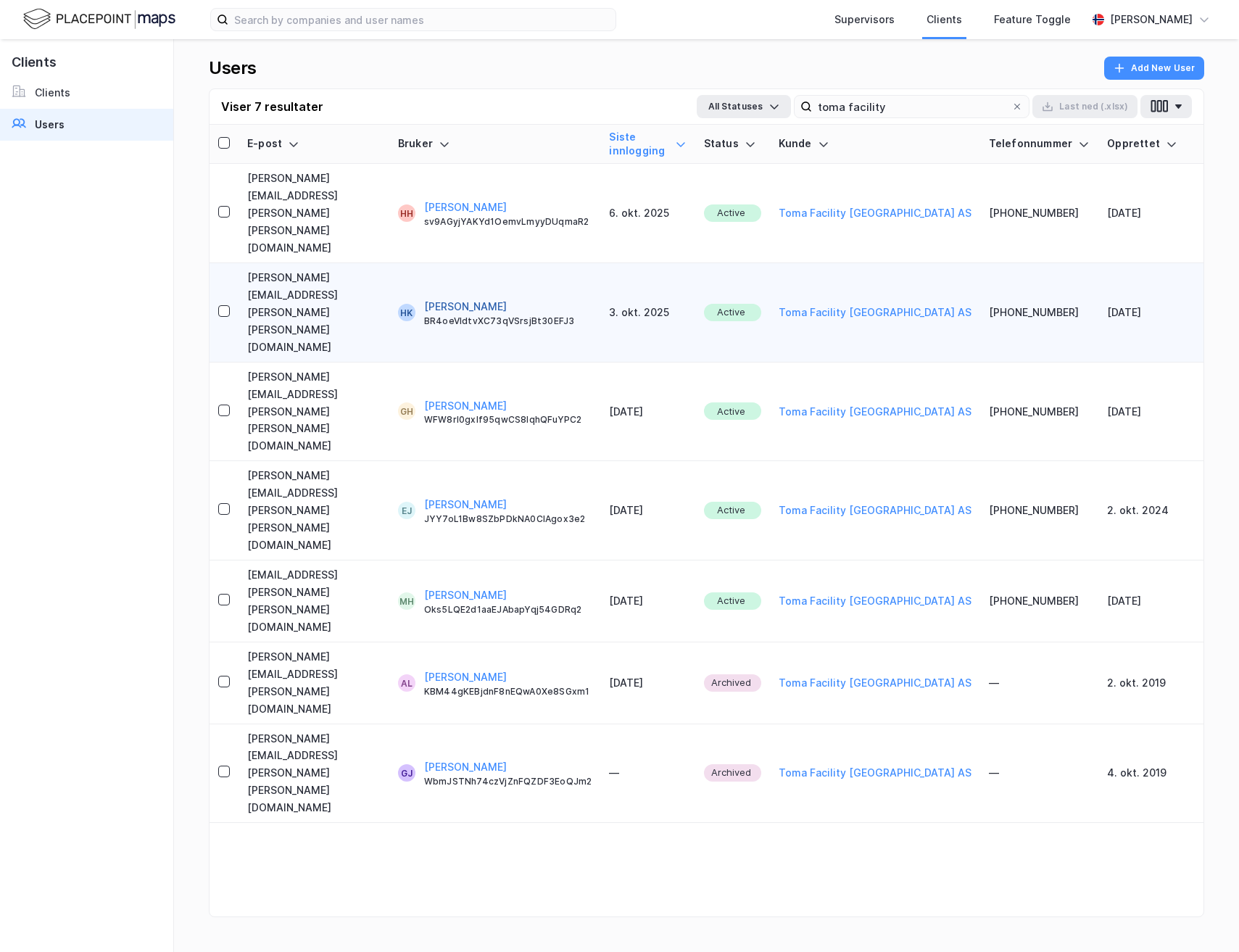
click at [457, 298] on button "[PERSON_NAME]" at bounding box center [465, 307] width 82 height 18
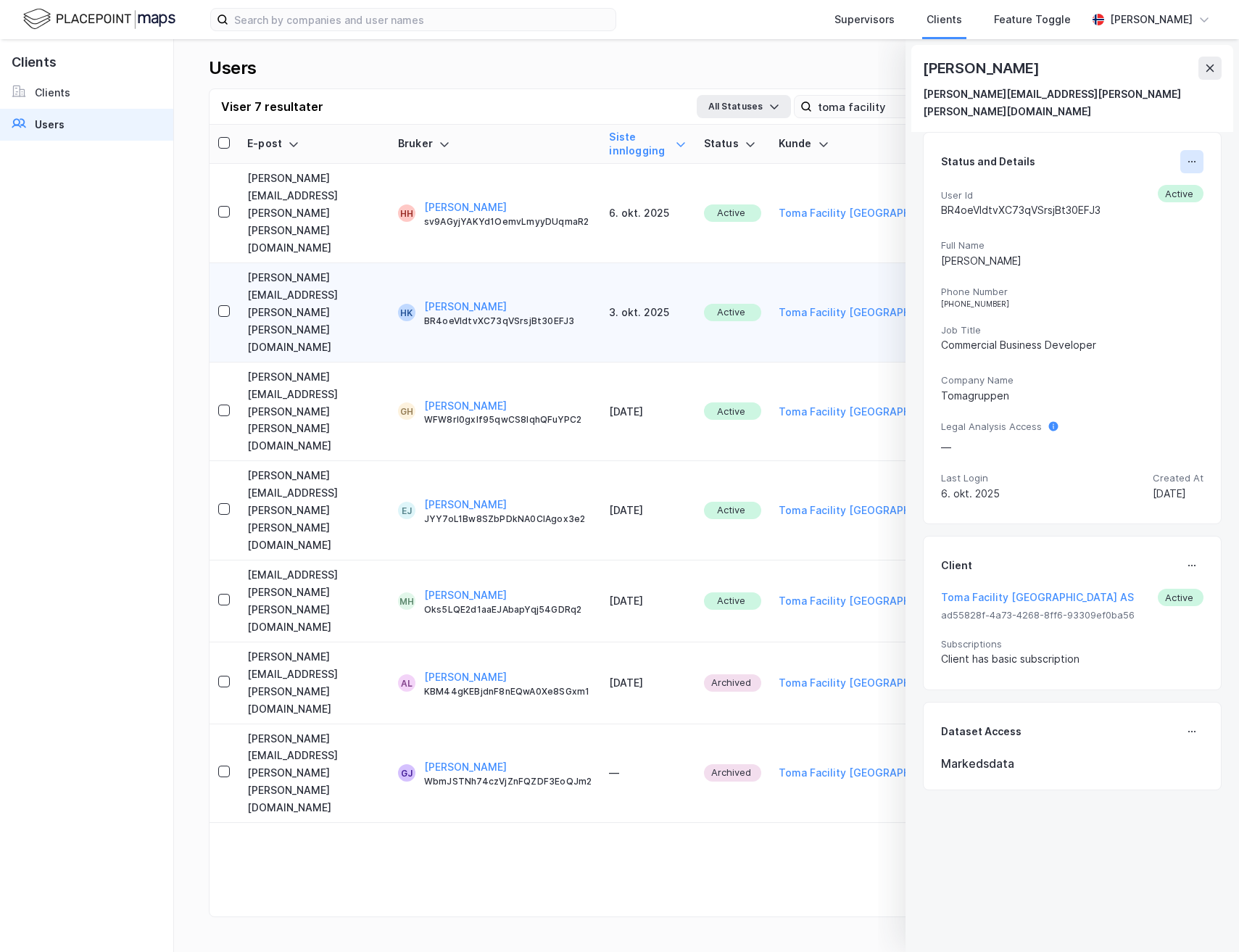
click at [1197, 150] on button at bounding box center [1192, 162] width 23 height 23
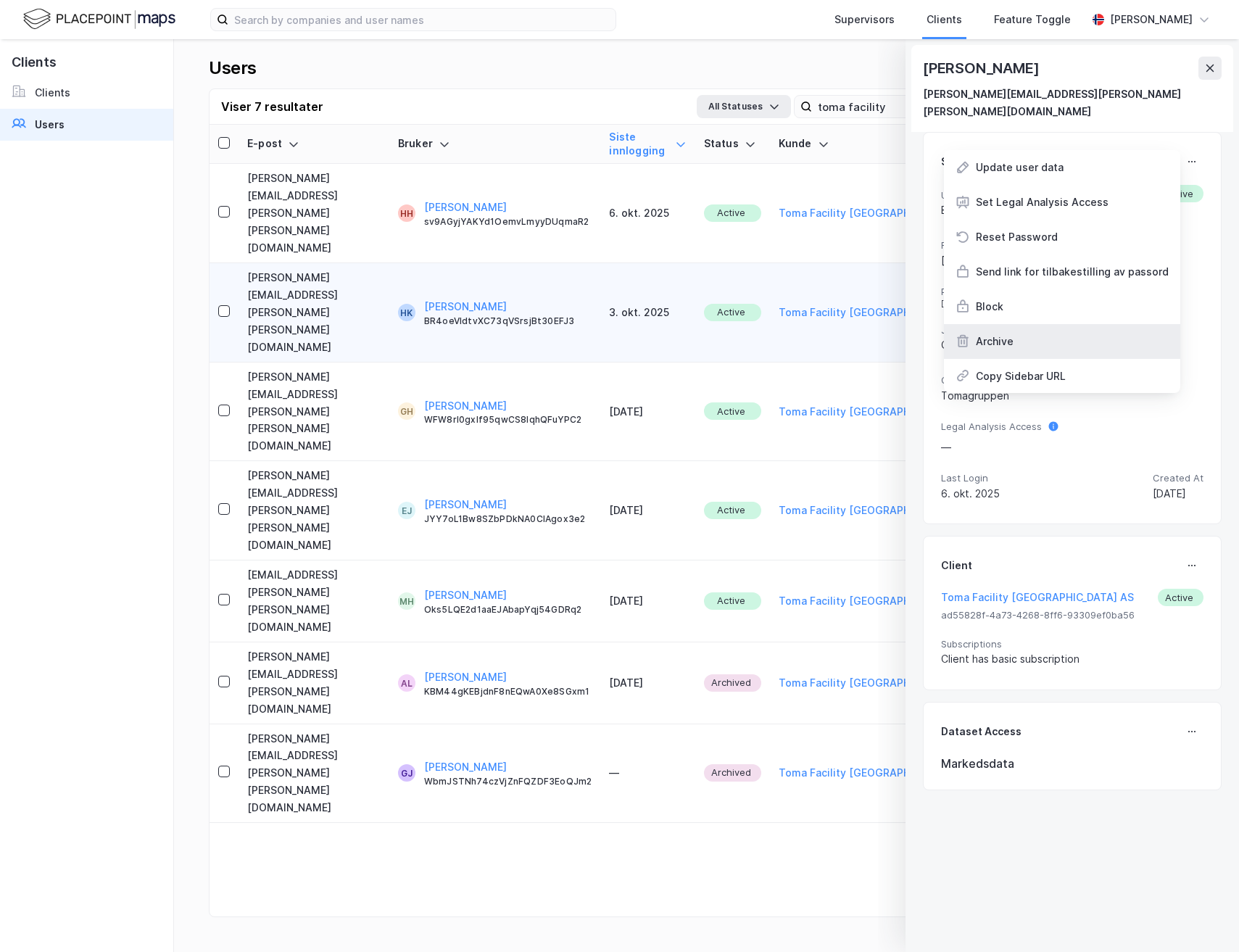
click at [1083, 324] on div "Archive" at bounding box center [1062, 341] width 236 height 35
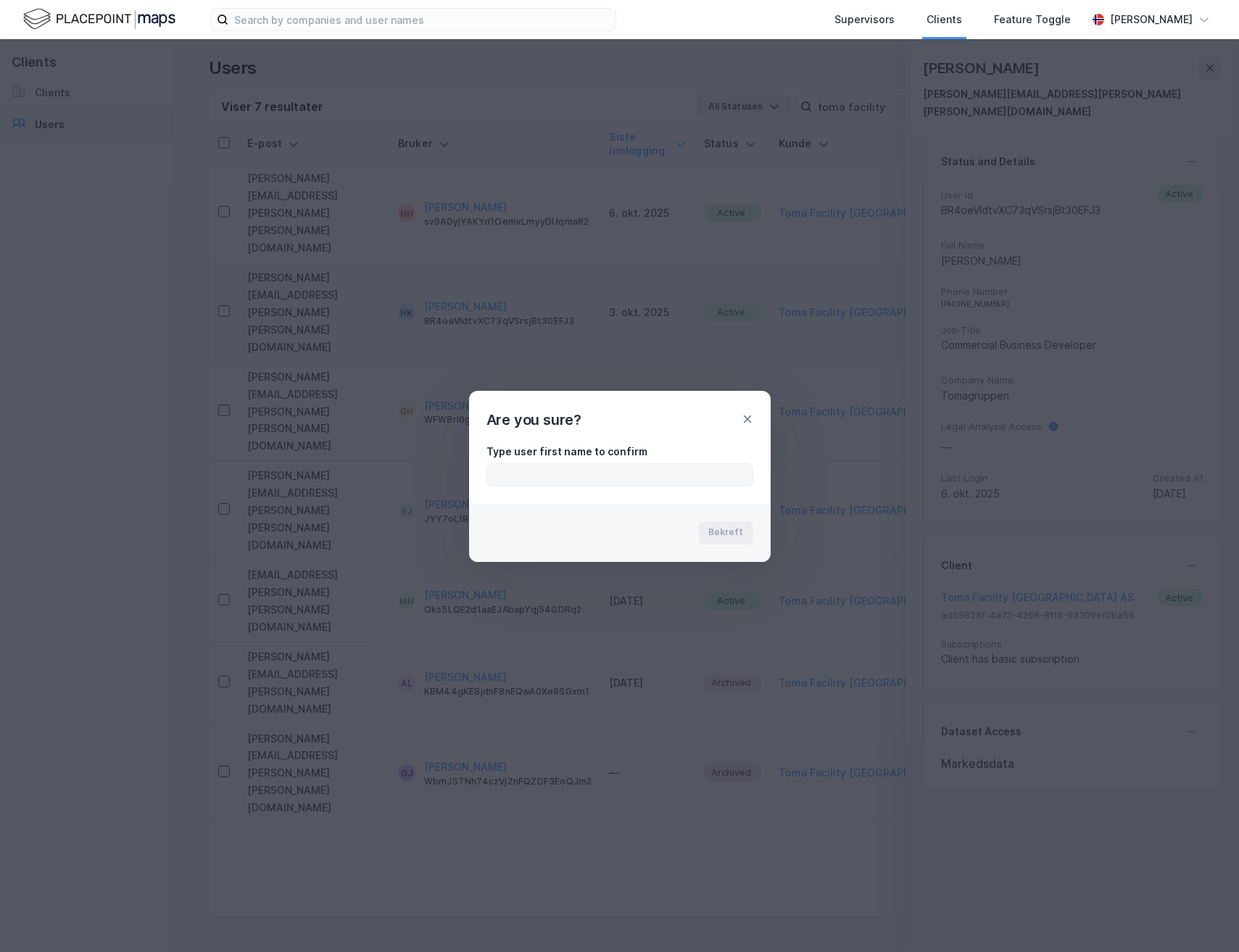
click at [649, 464] on label at bounding box center [620, 475] width 266 height 23
click at [649, 464] on input "text" at bounding box center [620, 475] width 266 height 22
click at [648, 469] on input "text" at bounding box center [620, 475] width 266 height 22
type input "[PERSON_NAME]"
click at [729, 541] on button "Bekreft" at bounding box center [726, 533] width 55 height 23
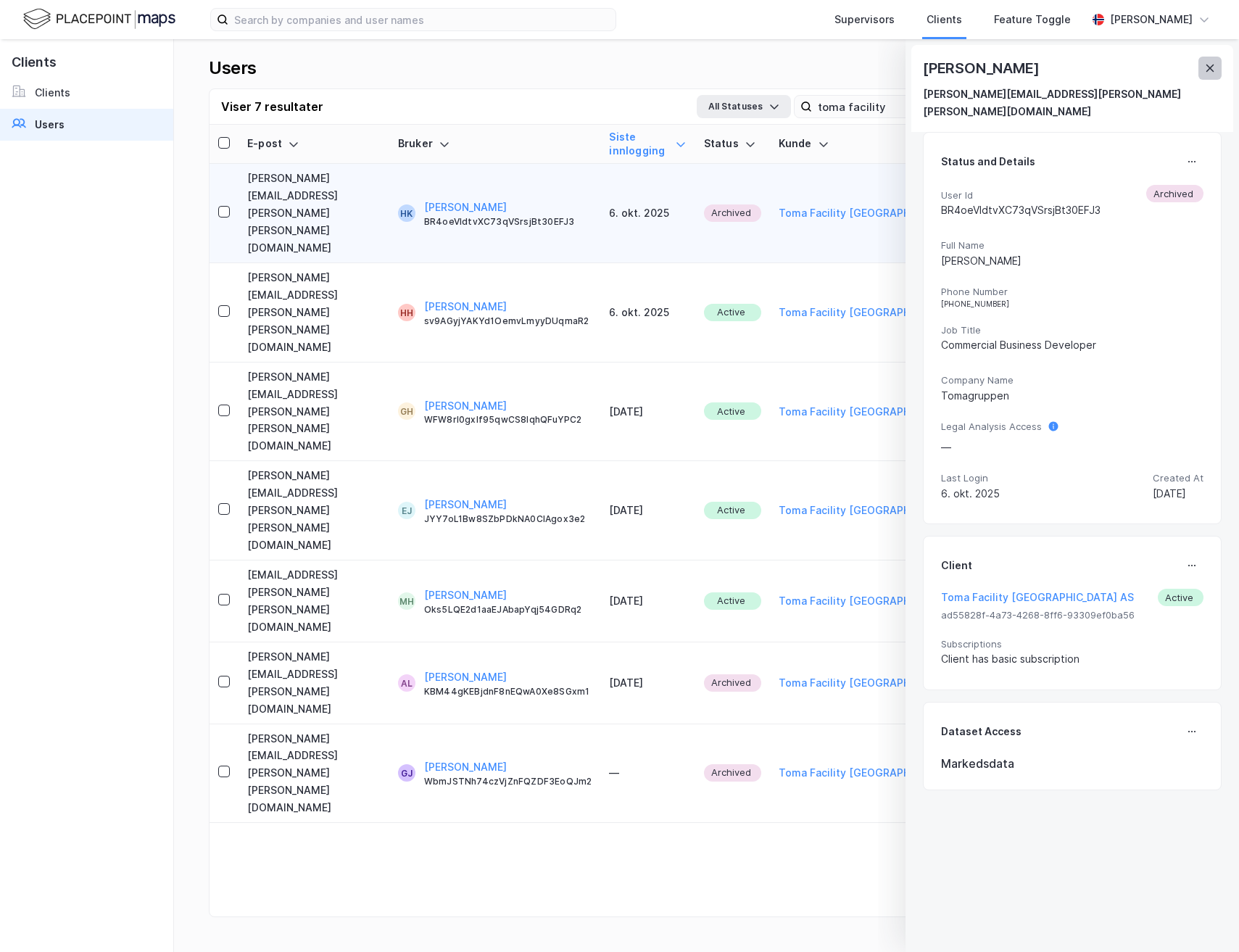
click at [1205, 70] on icon at bounding box center [1210, 68] width 12 height 12
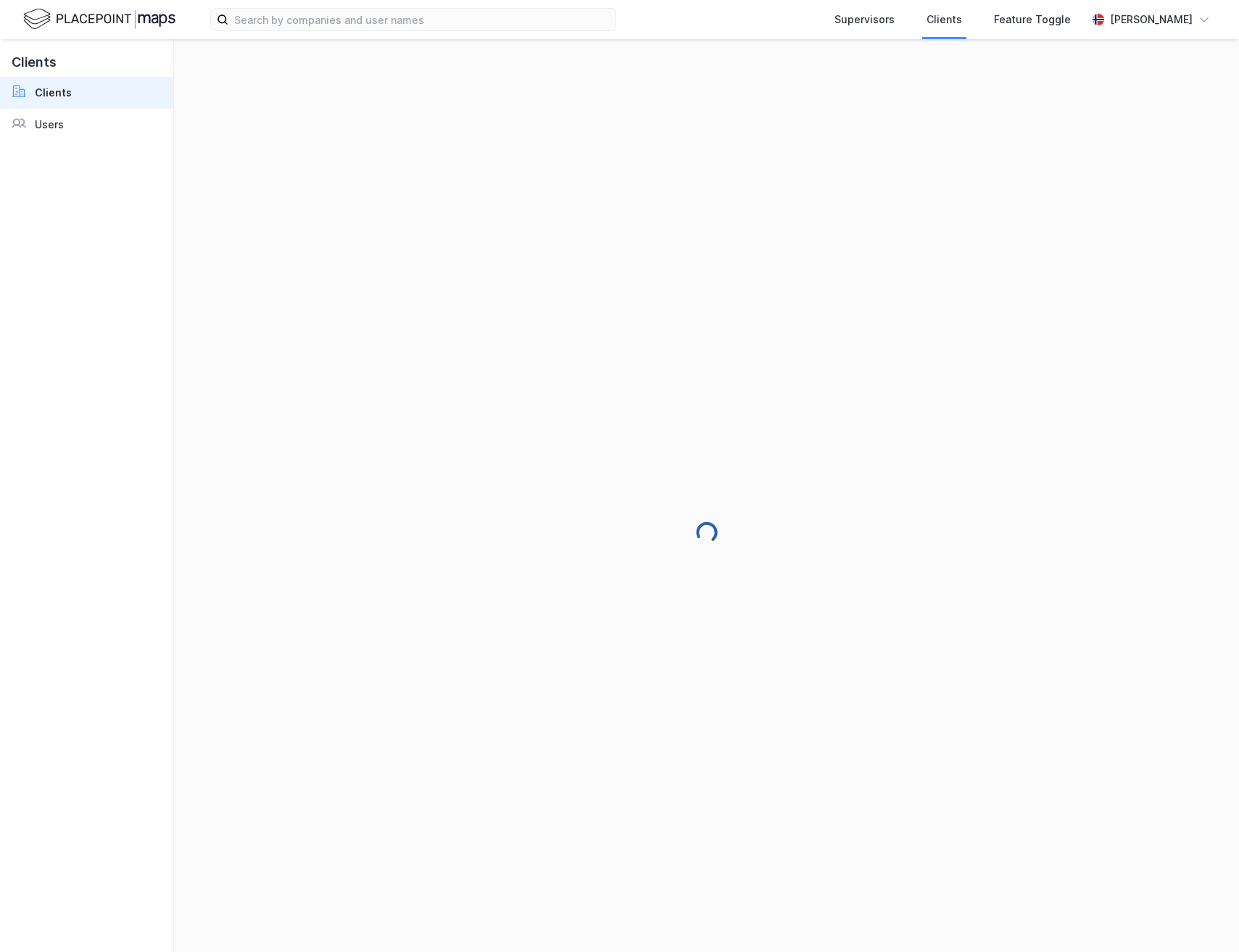
click at [129, 32] on div "Supervisors Clients Feature Toggle Andreas Vestadmin" at bounding box center [619, 19] width 1239 height 39
click at [155, 8] on img at bounding box center [99, 18] width 152 height 25
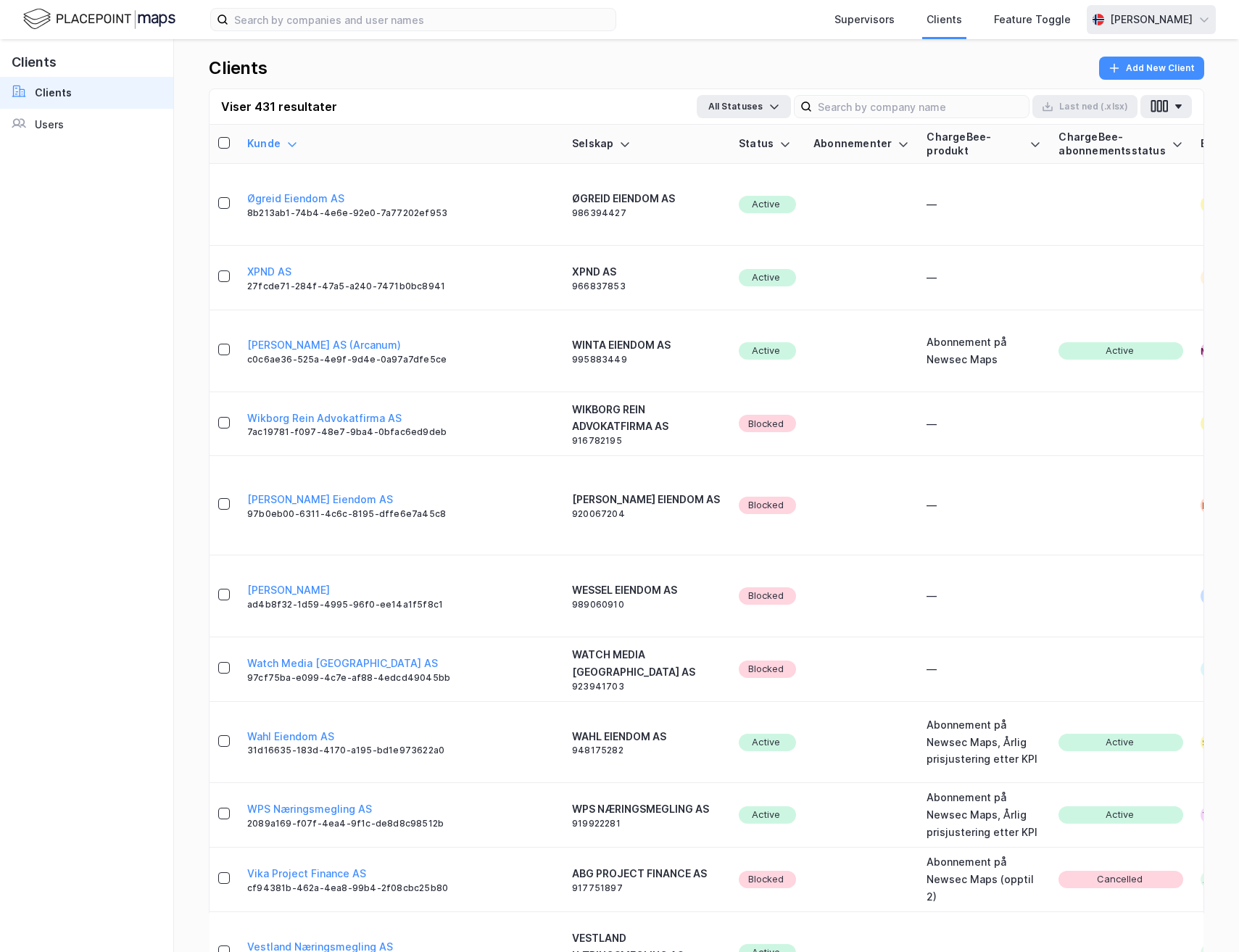
click at [1139, 23] on div "[PERSON_NAME]" at bounding box center [1150, 19] width 82 height 18
click at [1093, 81] on div "Logg ut" at bounding box center [1079, 89] width 39 height 18
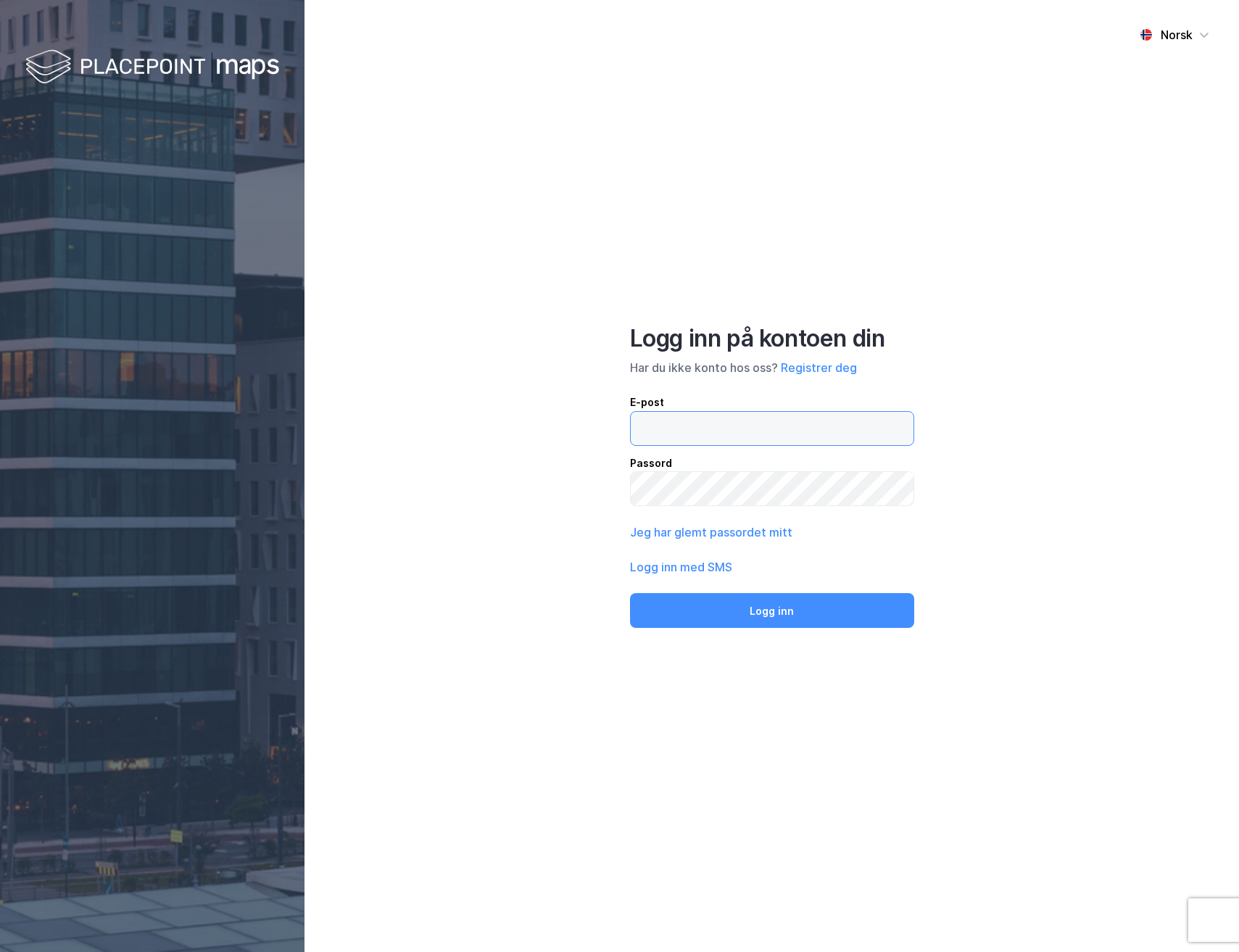
click at [661, 421] on input "email" at bounding box center [772, 428] width 283 height 33
type input "[PERSON_NAME][EMAIL_ADDRESS][DOMAIN_NAME]"
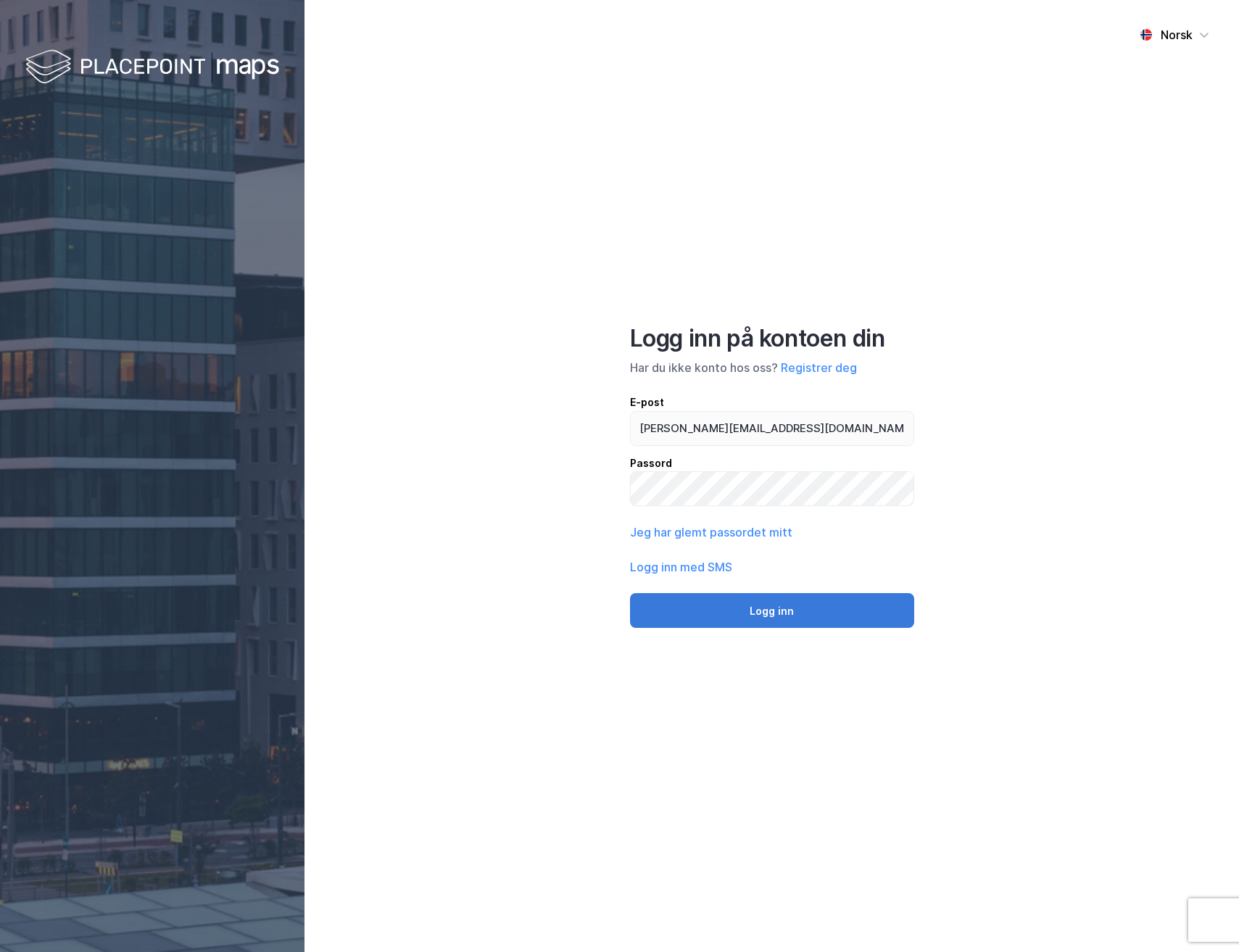
click at [811, 597] on button "Logg inn" at bounding box center [772, 610] width 284 height 35
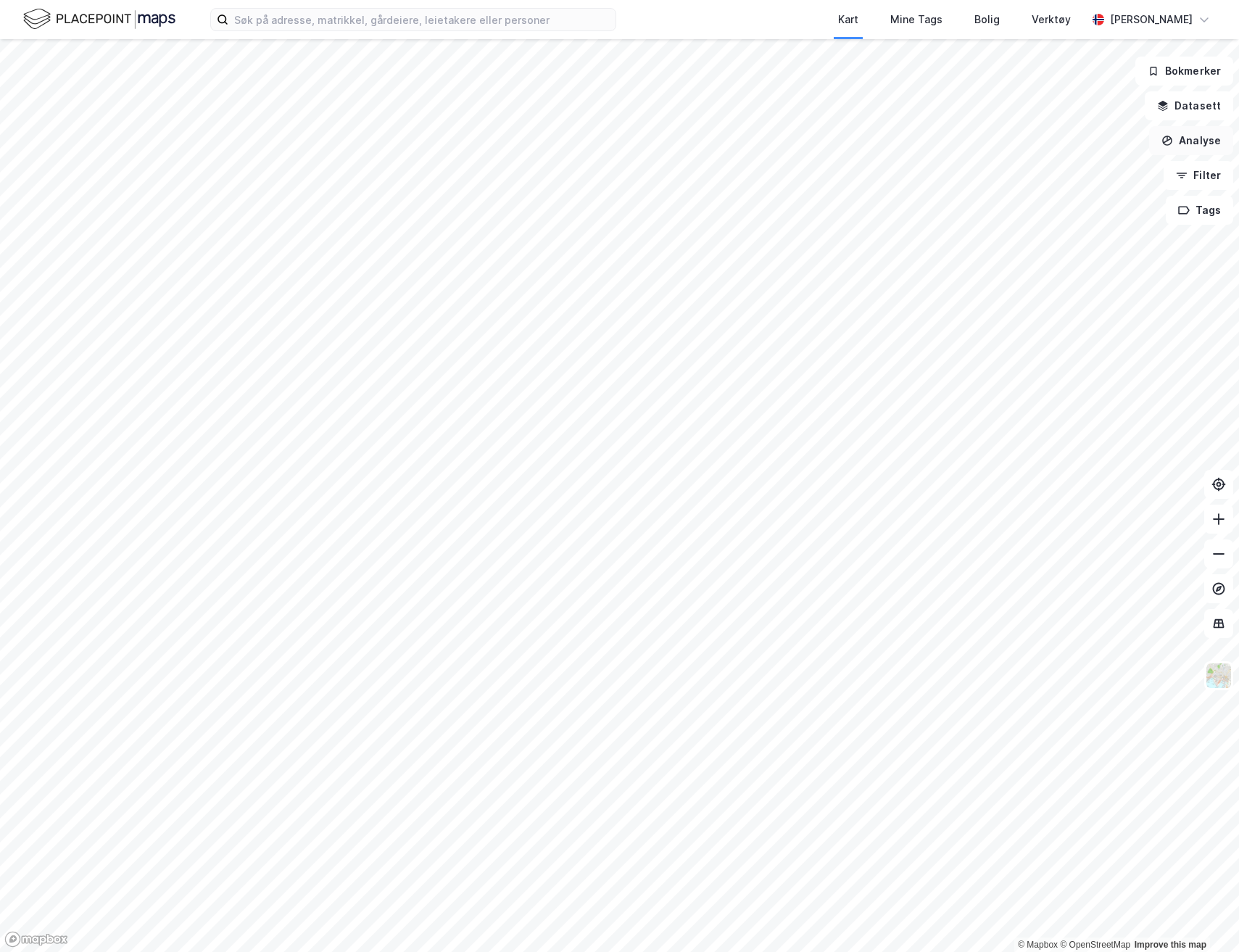
click at [1187, 146] on button "Analyse" at bounding box center [1190, 141] width 84 height 29
click at [1187, 172] on icon "button" at bounding box center [1181, 175] width 12 height 12
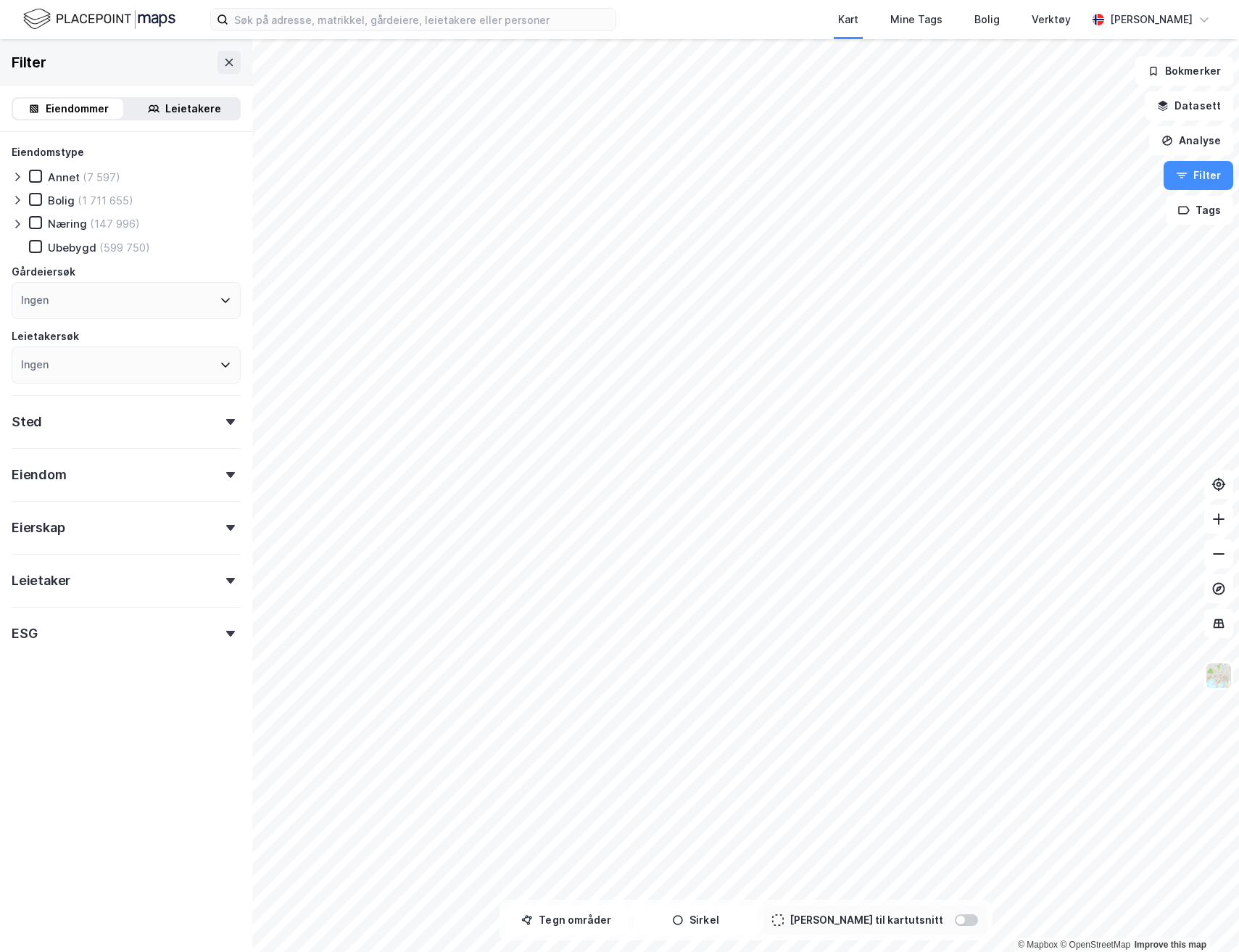
click at [176, 102] on div "Leietakere" at bounding box center [193, 109] width 55 height 18
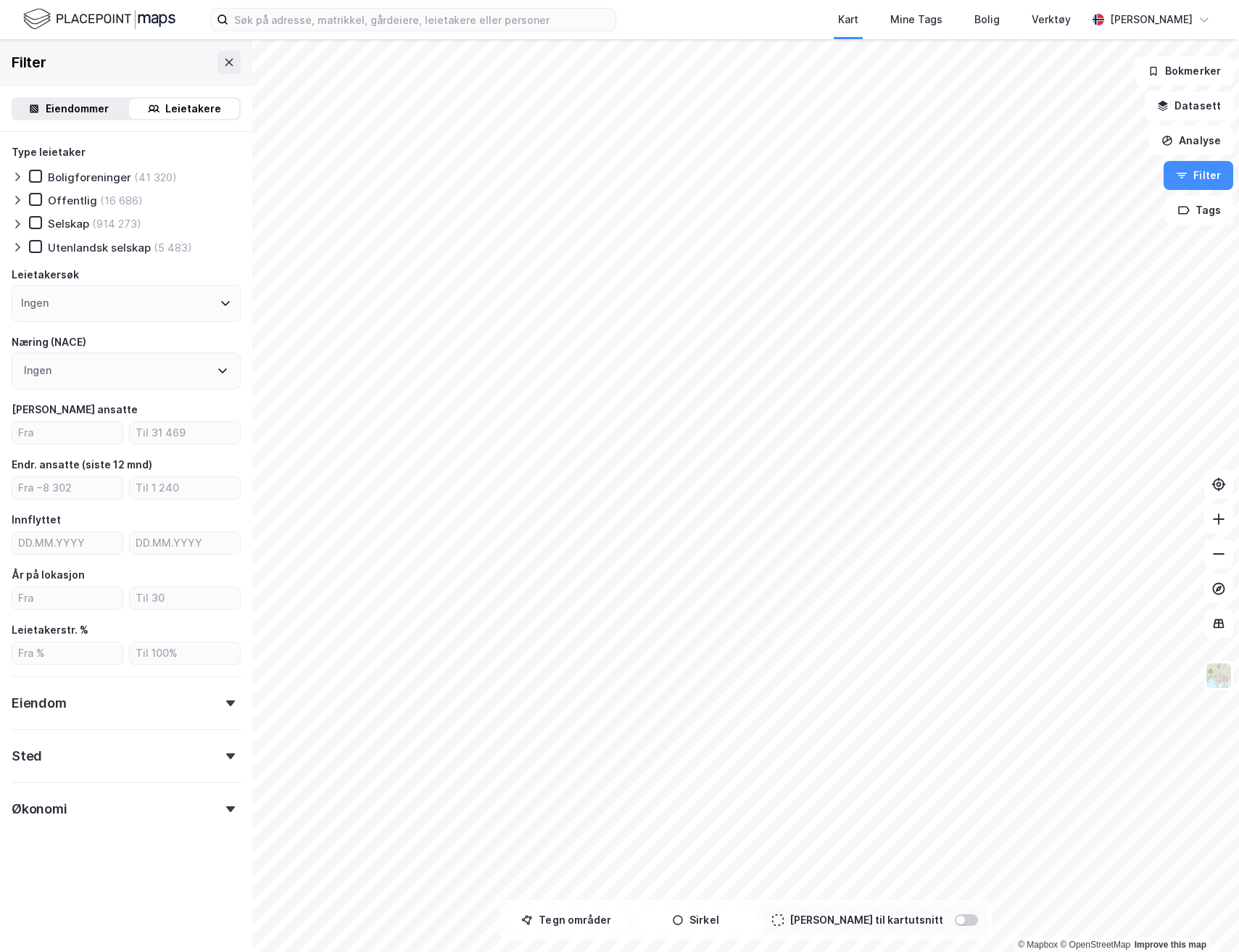
click at [59, 360] on div "Ingen" at bounding box center [126, 371] width 229 height 37
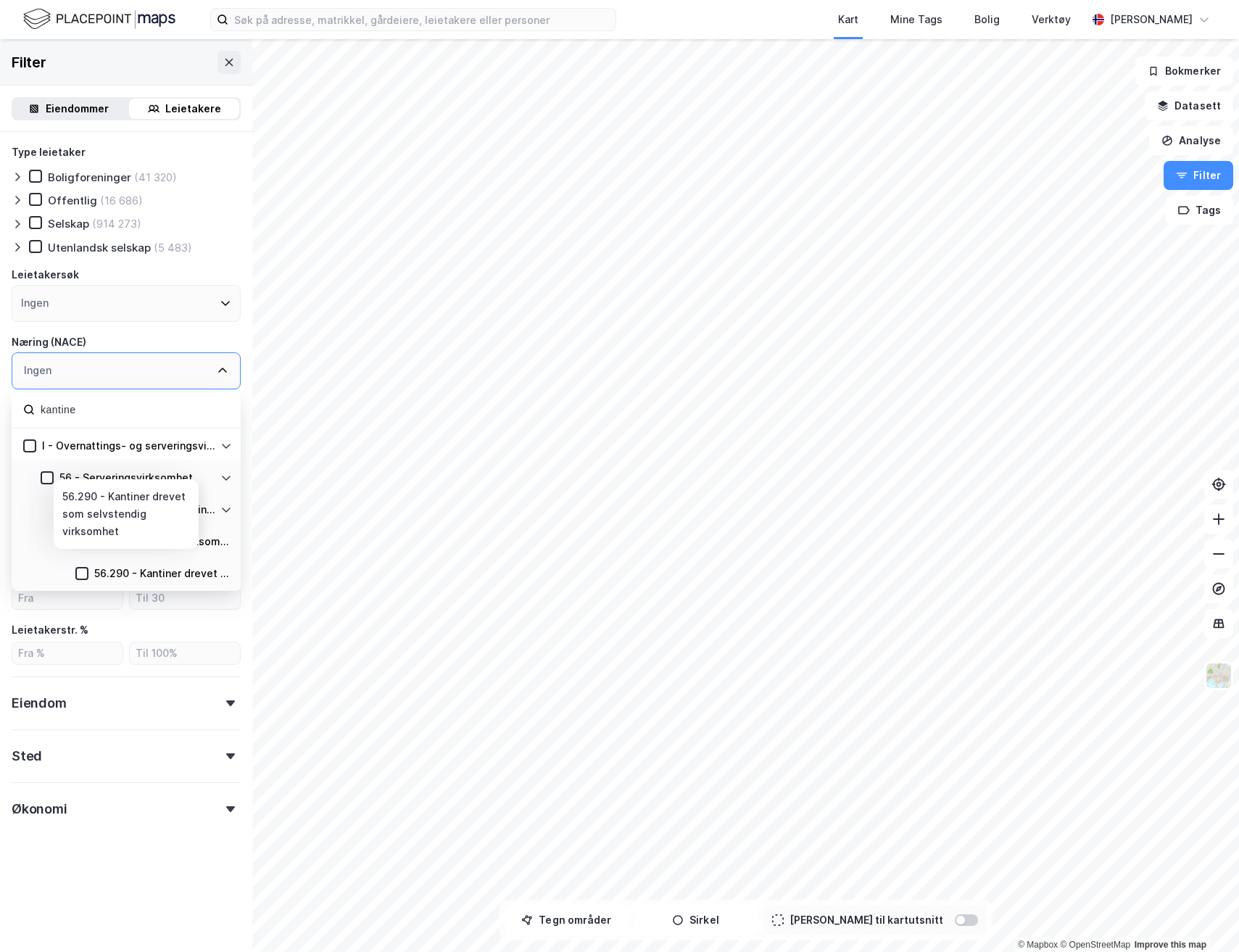
type input "kantine"
click at [73, 578] on div "56.290 - Kantiner drevet som selvstendig virksomhet" at bounding box center [126, 572] width 229 height 32
click at [80, 577] on icon at bounding box center [82, 573] width 10 height 10
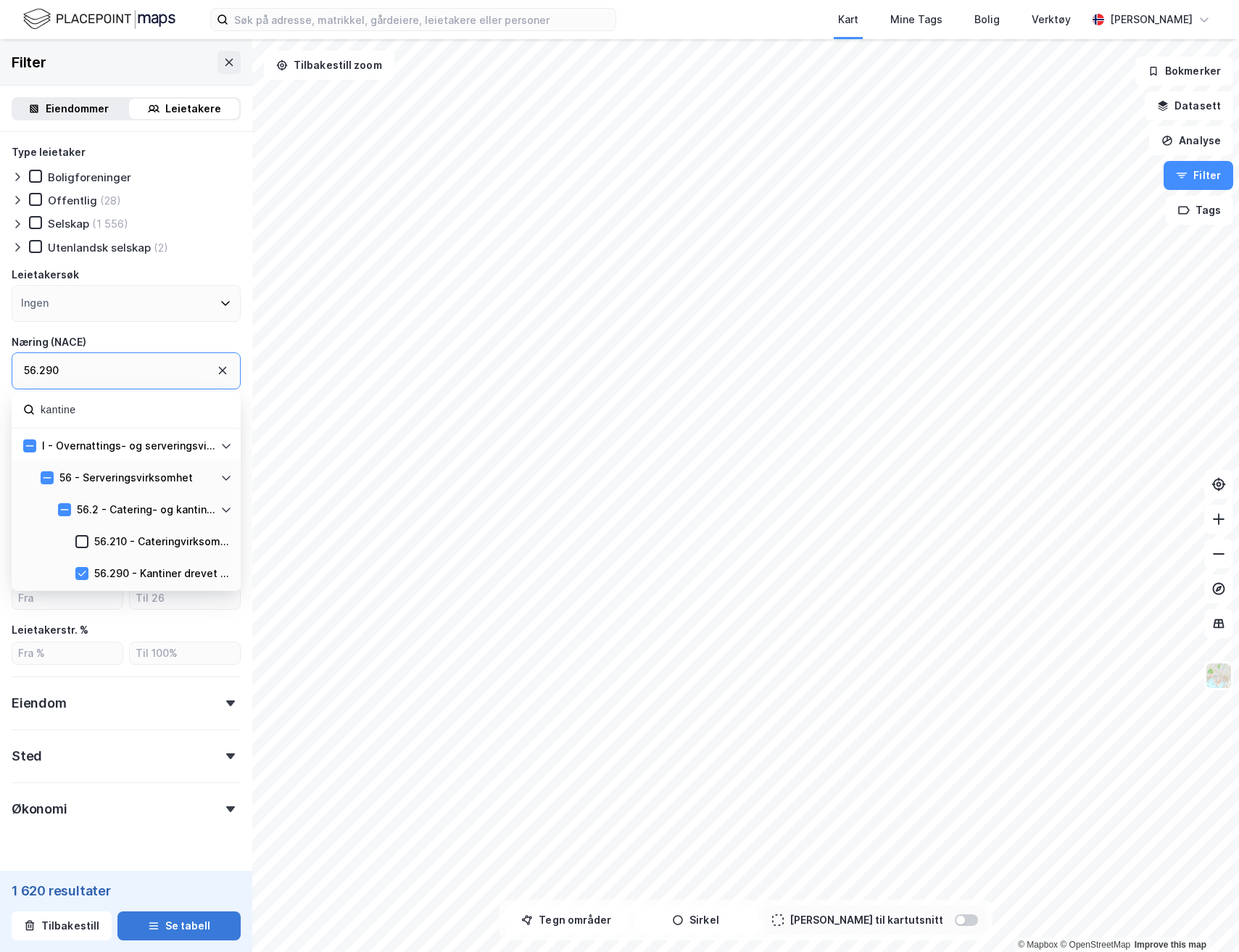
click at [194, 931] on button "Se tabell" at bounding box center [179, 926] width 123 height 29
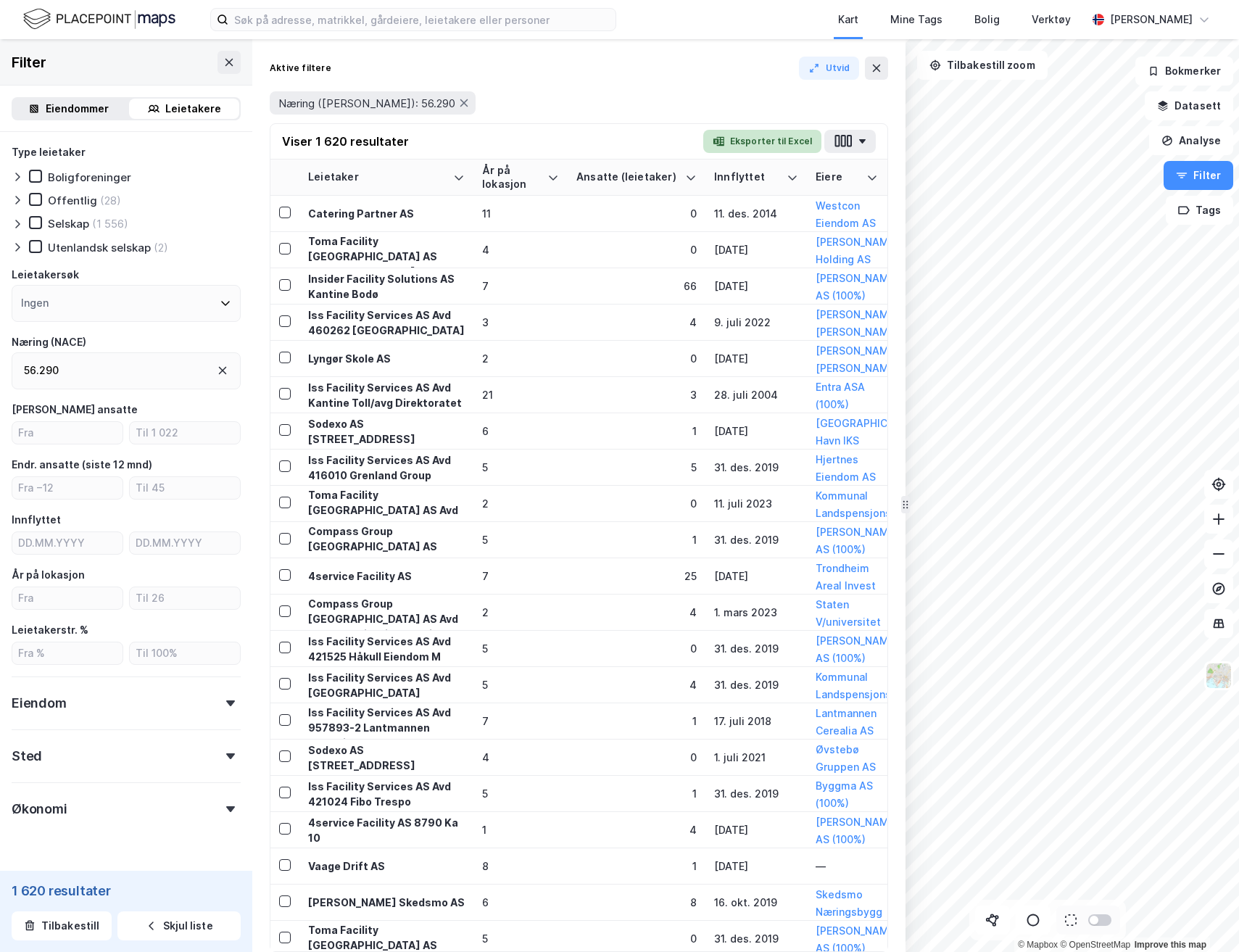
click at [745, 150] on button "Eksporter til Excel" at bounding box center [762, 142] width 118 height 23
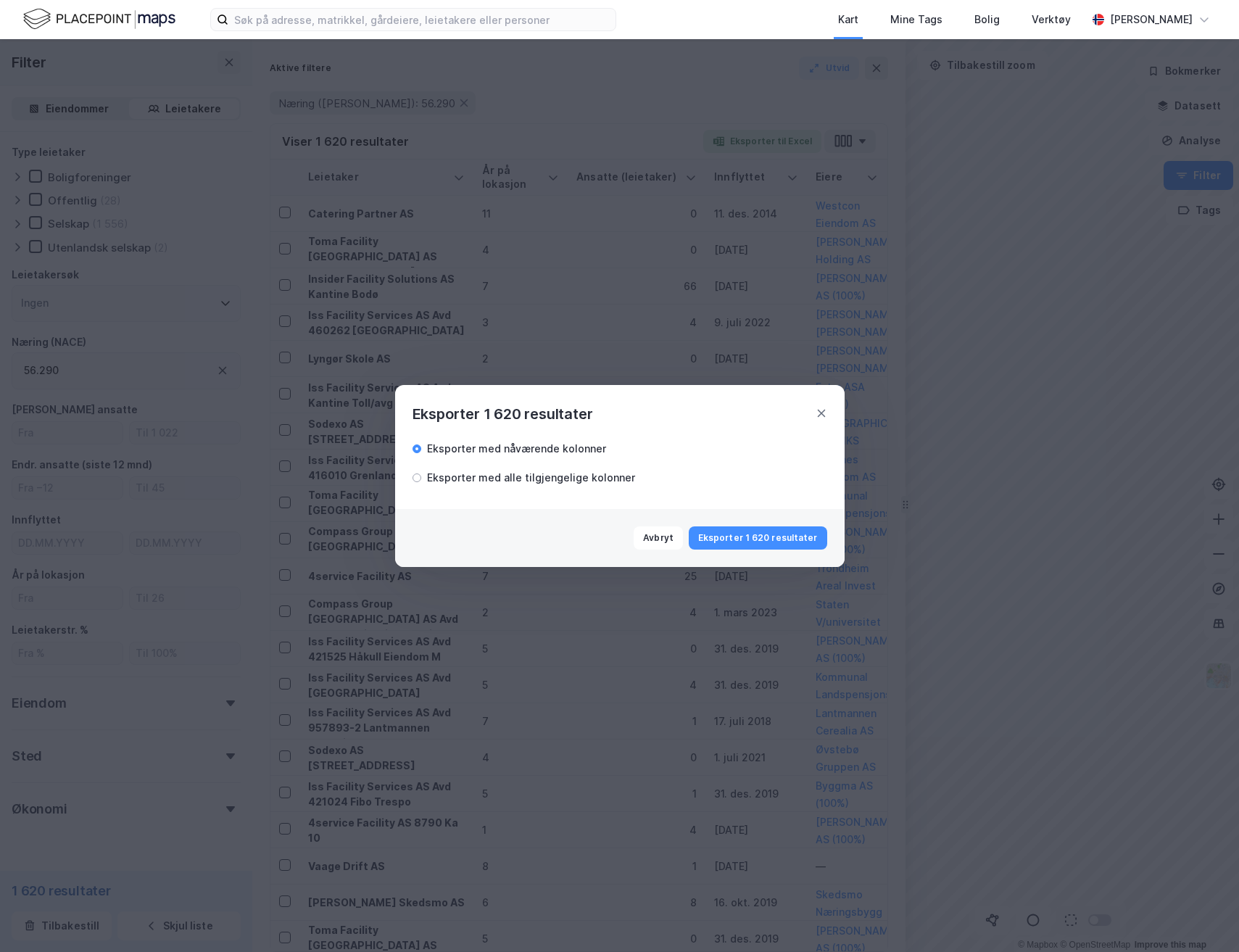
click at [601, 467] on div "Eksporter med alle tilgjengelige kolonner" at bounding box center [620, 476] width 415 height 20
click at [740, 535] on button "Eksporter 1 620 resultater" at bounding box center [758, 538] width 139 height 23
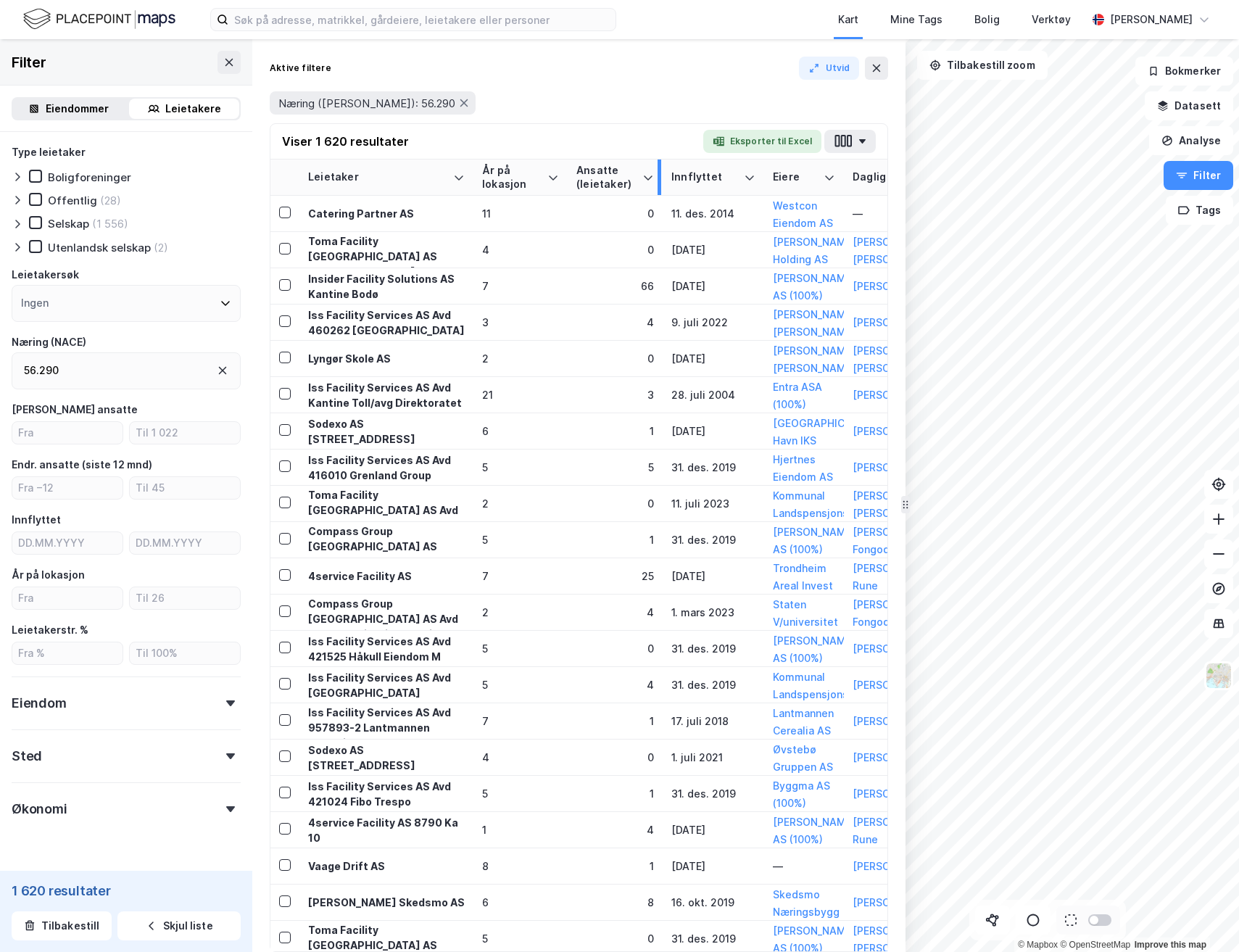
drag, startPoint x: 702, startPoint y: 170, endPoint x: 659, endPoint y: 173, distance: 43.1
click at [659, 173] on div at bounding box center [659, 177] width 4 height 35
click at [638, 89] on div "Næring (NACE): 56.290" at bounding box center [578, 102] width 618 height 41
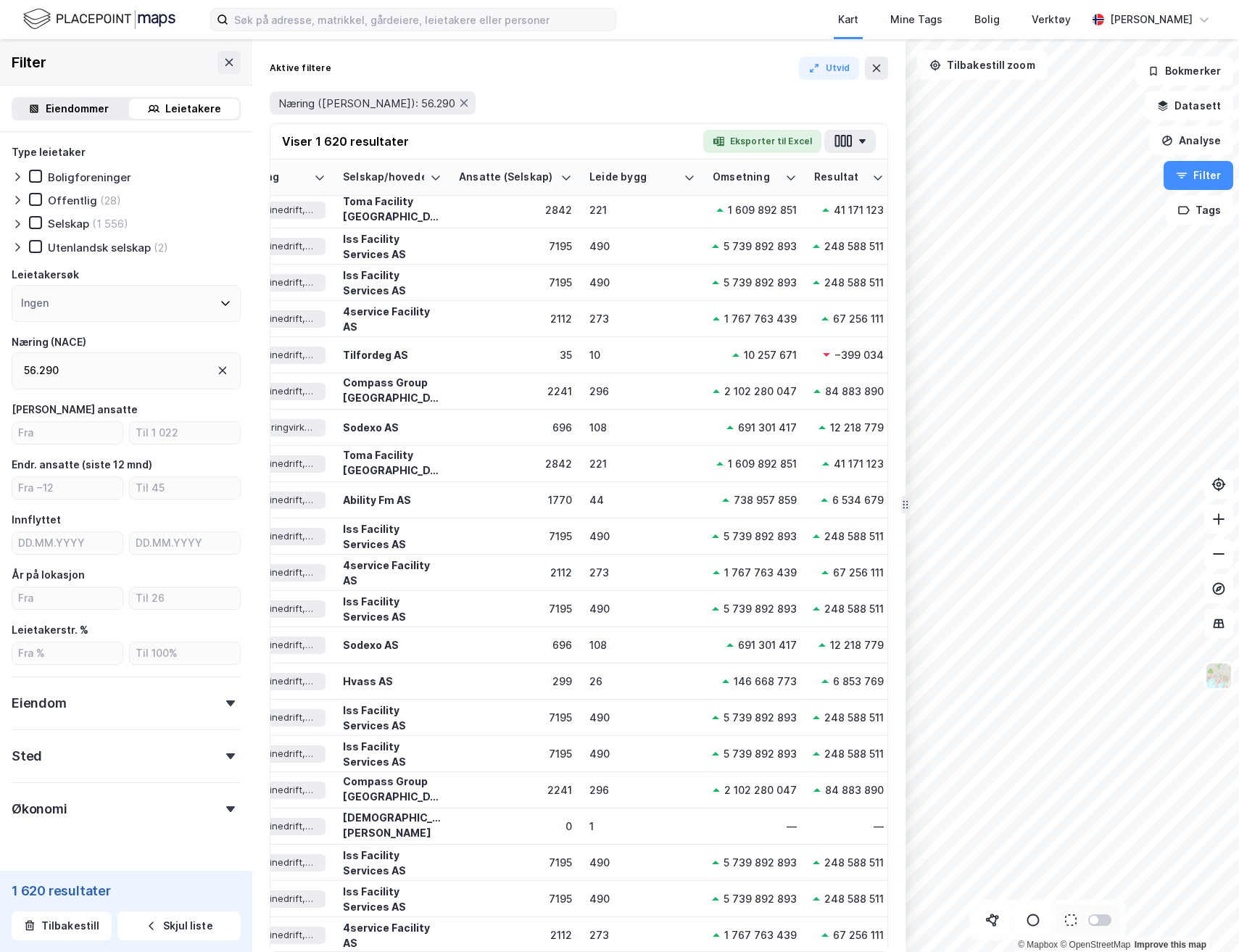
scroll to position [3811, 1283]
